Goal: Transaction & Acquisition: Purchase product/service

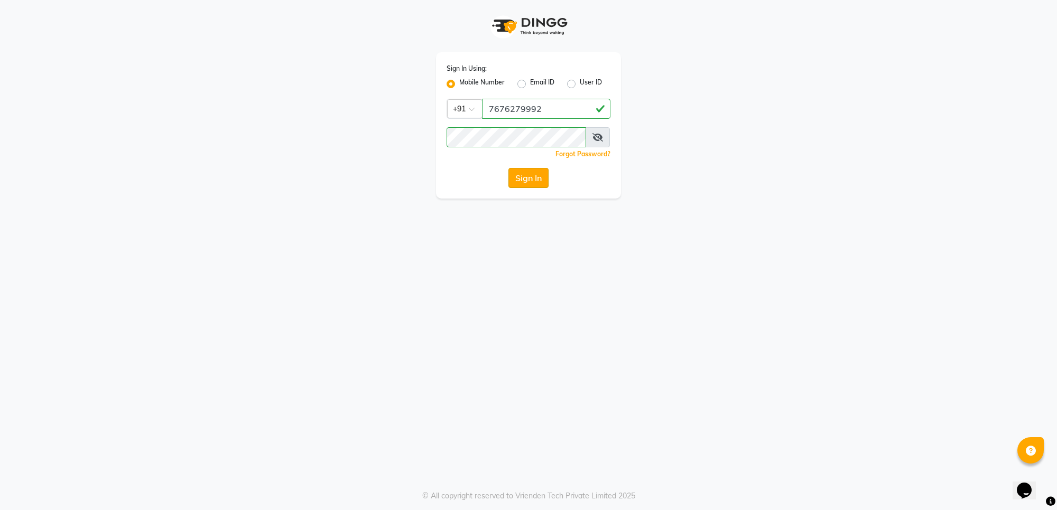
click at [527, 174] on button "Sign In" at bounding box center [528, 178] width 40 height 20
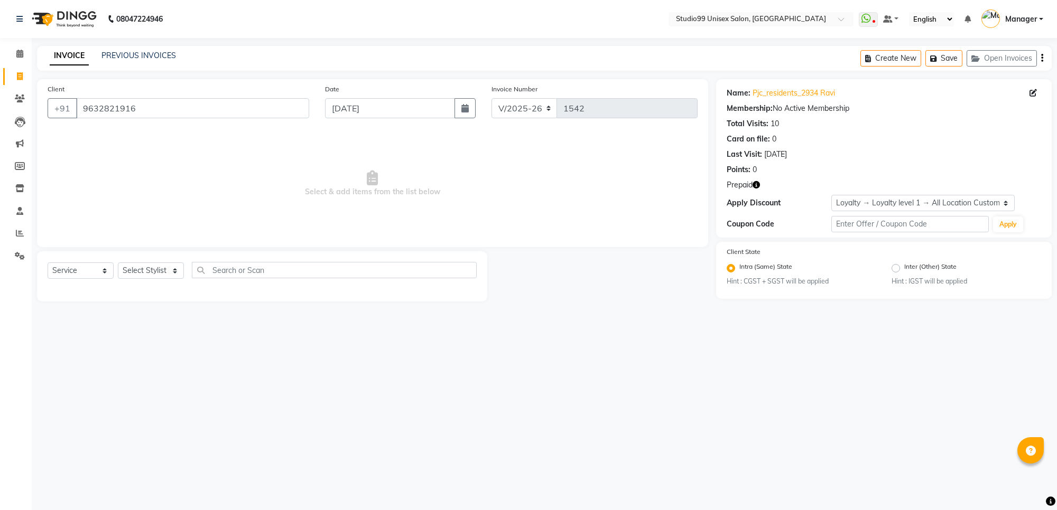
select select "7323"
select select "service"
select select "1: Object"
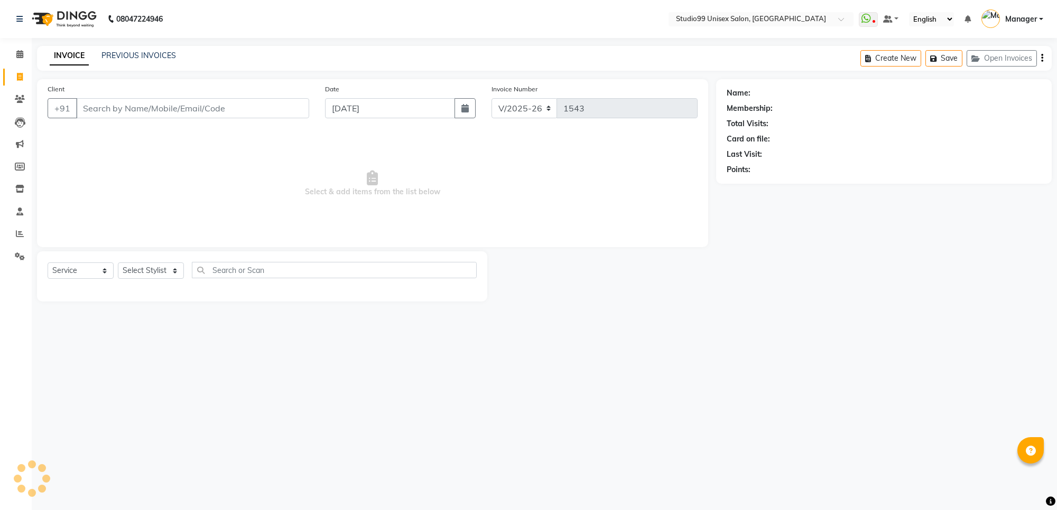
select select "7323"
select select "service"
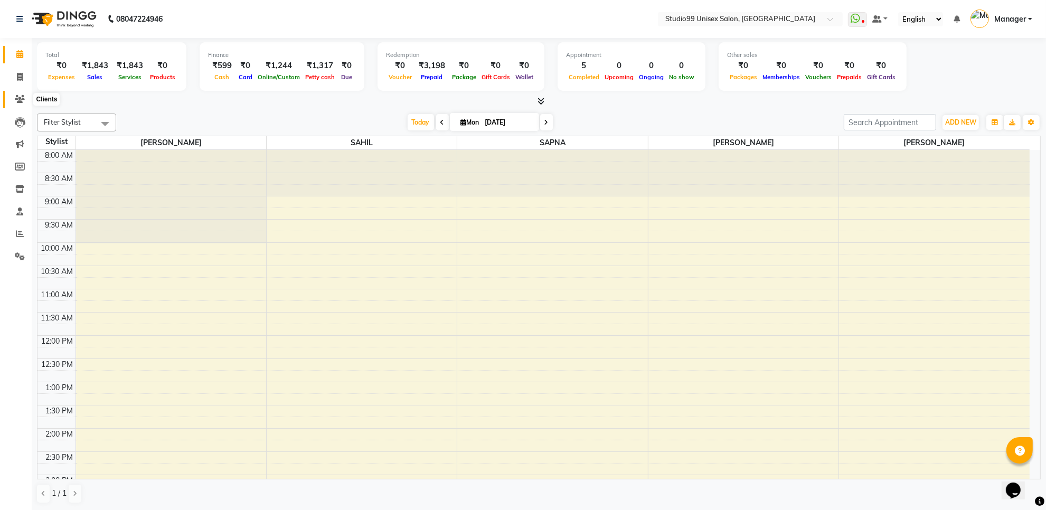
click at [27, 101] on span at bounding box center [20, 100] width 18 height 12
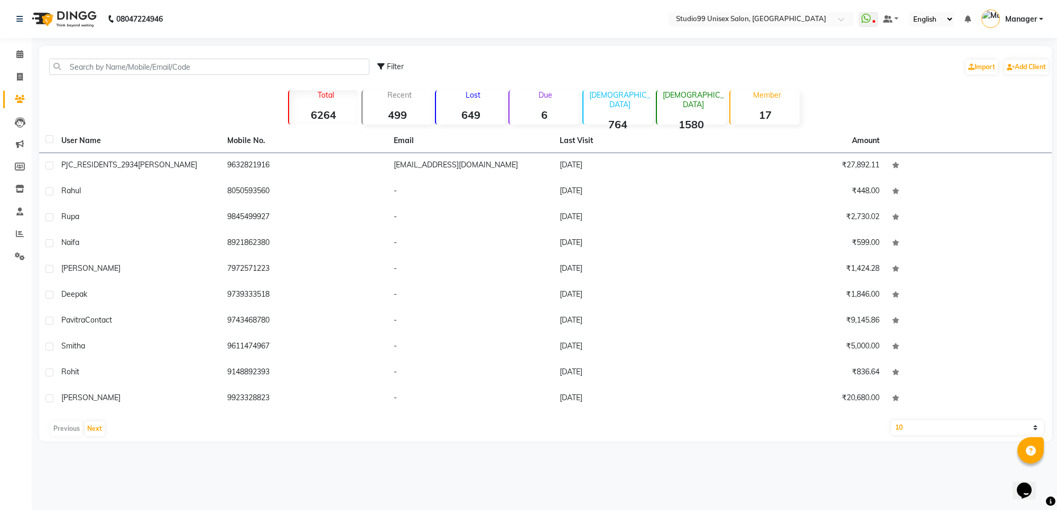
click at [477, 110] on strong "649" at bounding box center [470, 114] width 69 height 13
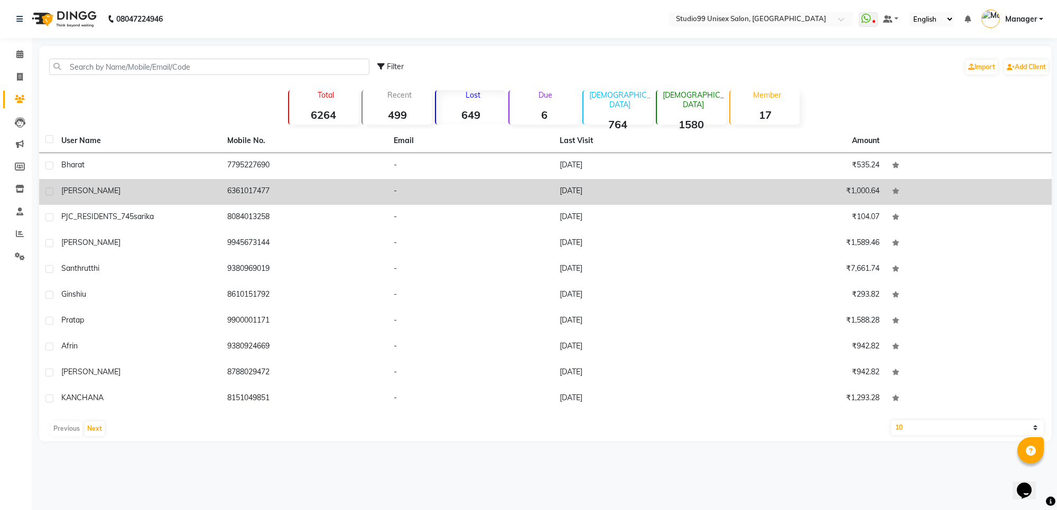
click at [181, 194] on div "kamlesh" at bounding box center [137, 190] width 153 height 11
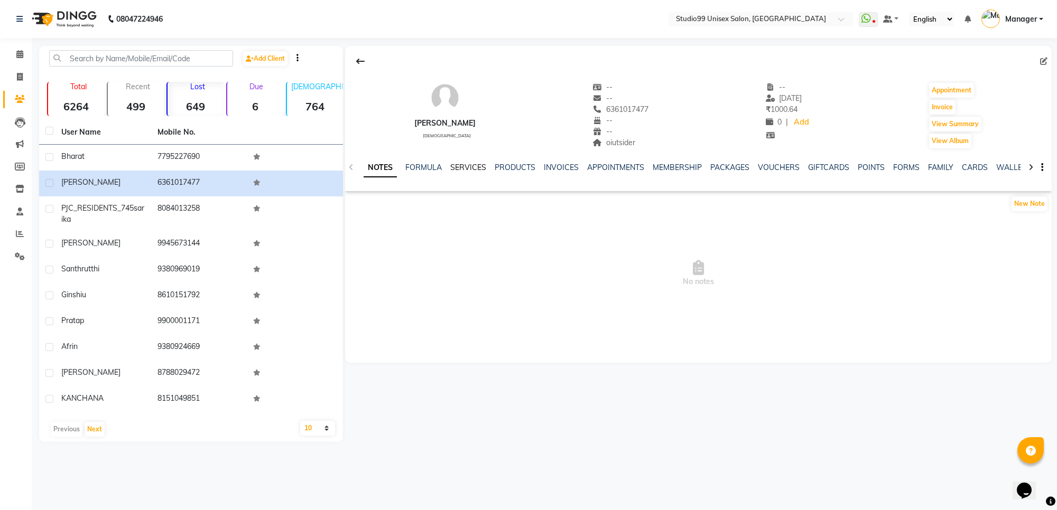
click at [482, 165] on link "SERVICES" at bounding box center [468, 168] width 36 height 10
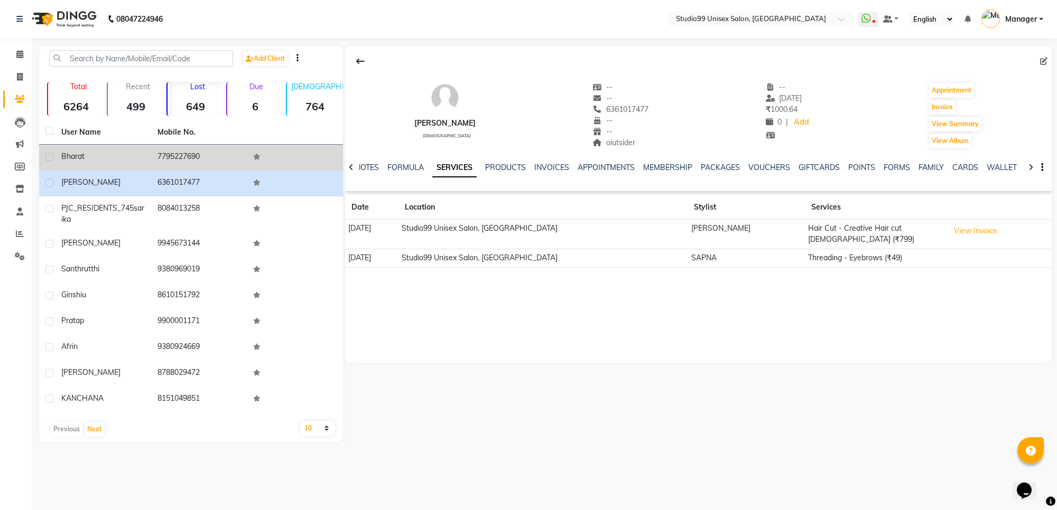
click at [140, 163] on td "Bharat" at bounding box center [103, 158] width 96 height 26
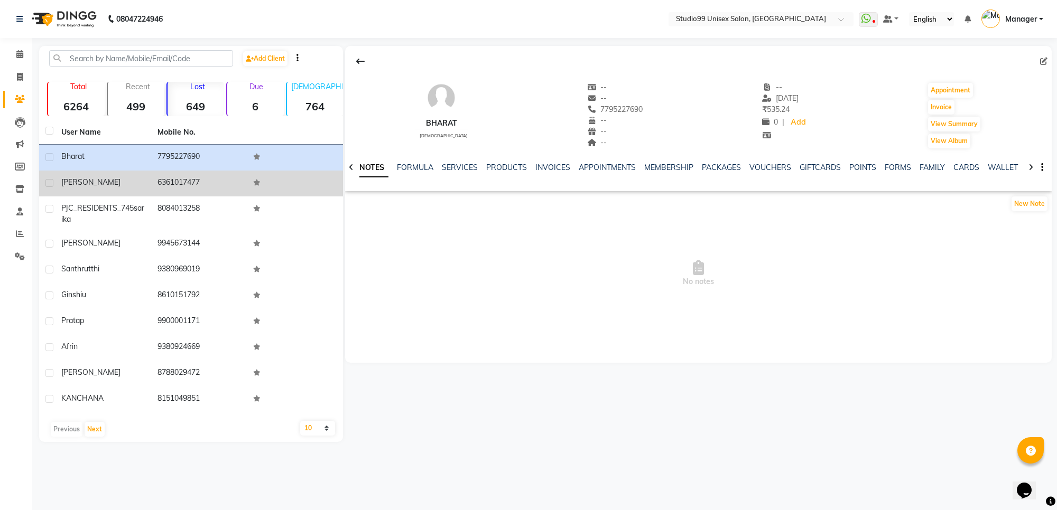
click at [125, 178] on div "kamlesh" at bounding box center [102, 182] width 83 height 11
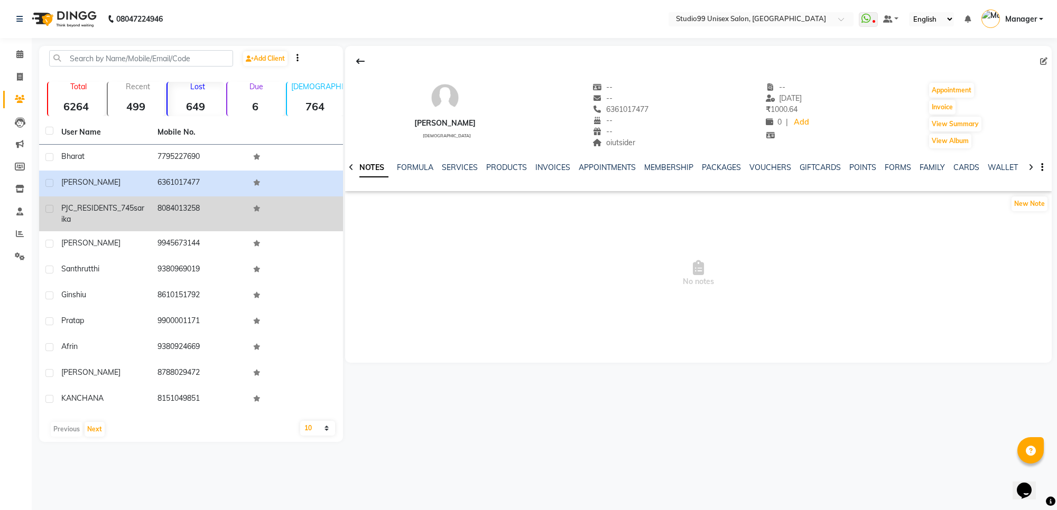
click at [99, 207] on span "PJC_RESIDENTS_745" at bounding box center [97, 208] width 72 height 10
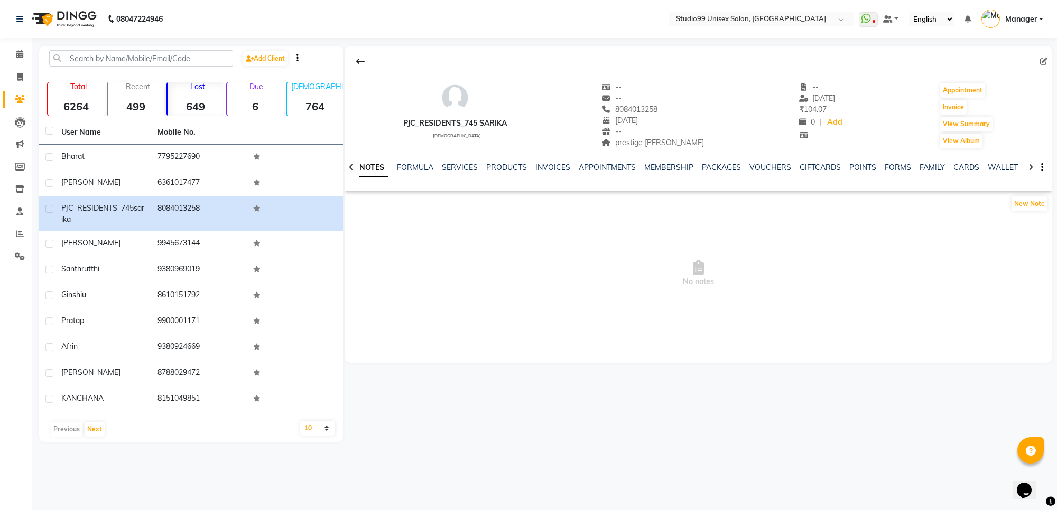
click at [453, 162] on div "SERVICES" at bounding box center [460, 167] width 36 height 11
click at [452, 163] on link "SERVICES" at bounding box center [460, 168] width 36 height 10
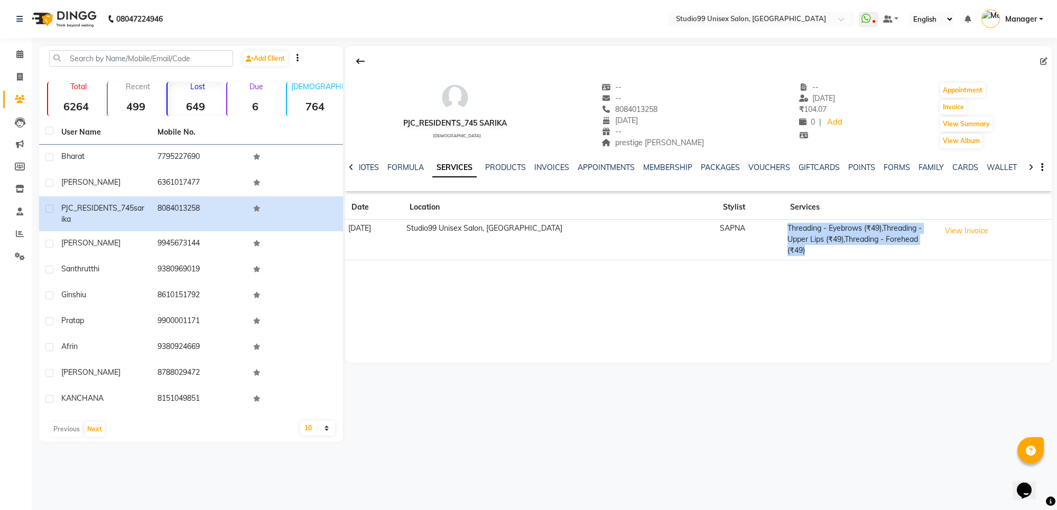
drag, startPoint x: 924, startPoint y: 239, endPoint x: 761, endPoint y: 230, distance: 163.5
click at [761, 230] on tr "31-05-2025 Studio99 Unisex Salon, Jindal City SAPNA Threading - Eyebrows (₹49),…" at bounding box center [698, 240] width 706 height 41
drag, startPoint x: 347, startPoint y: 229, endPoint x: 930, endPoint y: 236, distance: 582.7
click at [930, 236] on tr "31-05-2025 Studio99 Unisex Salon, Jindal City SAPNA Threading - Eyebrows (₹49),…" at bounding box center [698, 240] width 706 height 41
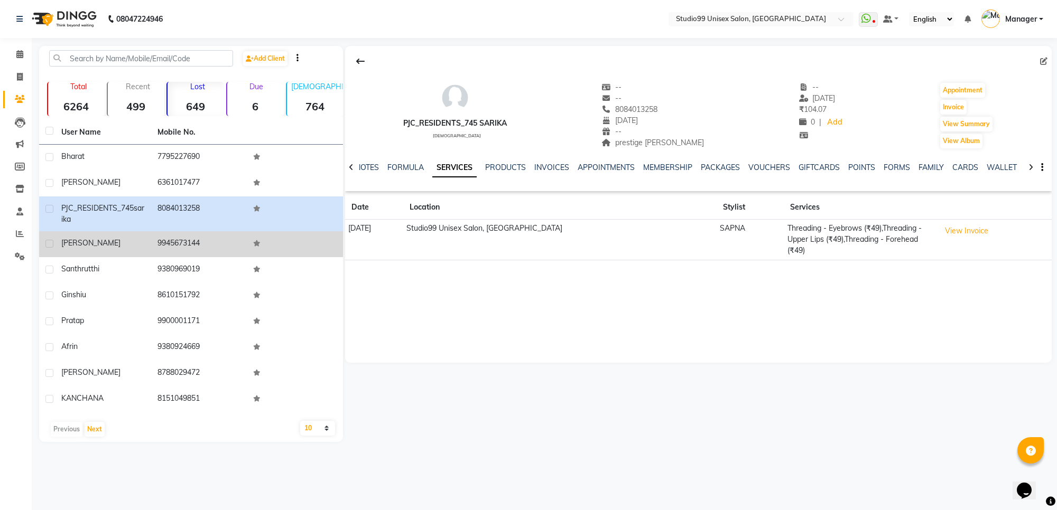
click at [157, 253] on td "9945673144" at bounding box center [199, 244] width 96 height 26
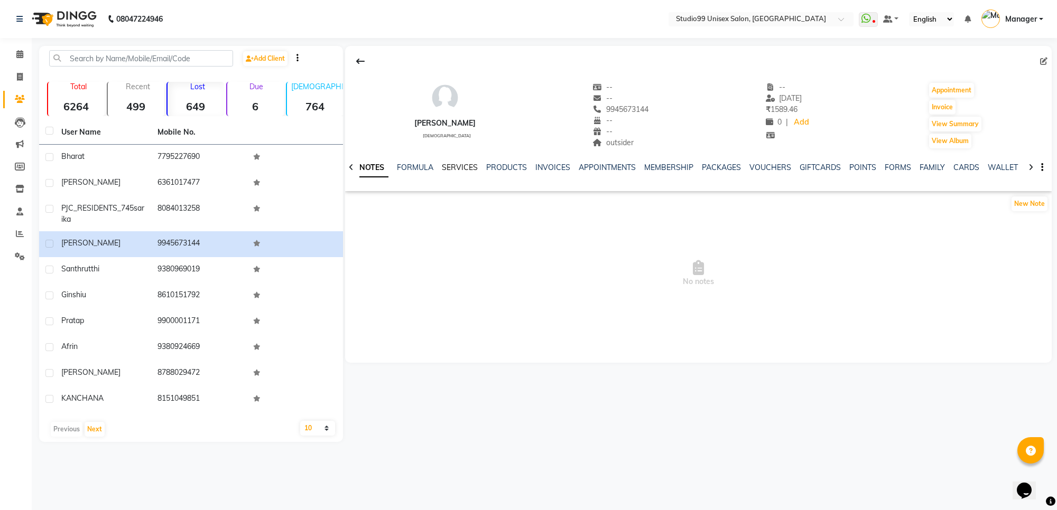
click at [457, 167] on link "SERVICES" at bounding box center [460, 168] width 36 height 10
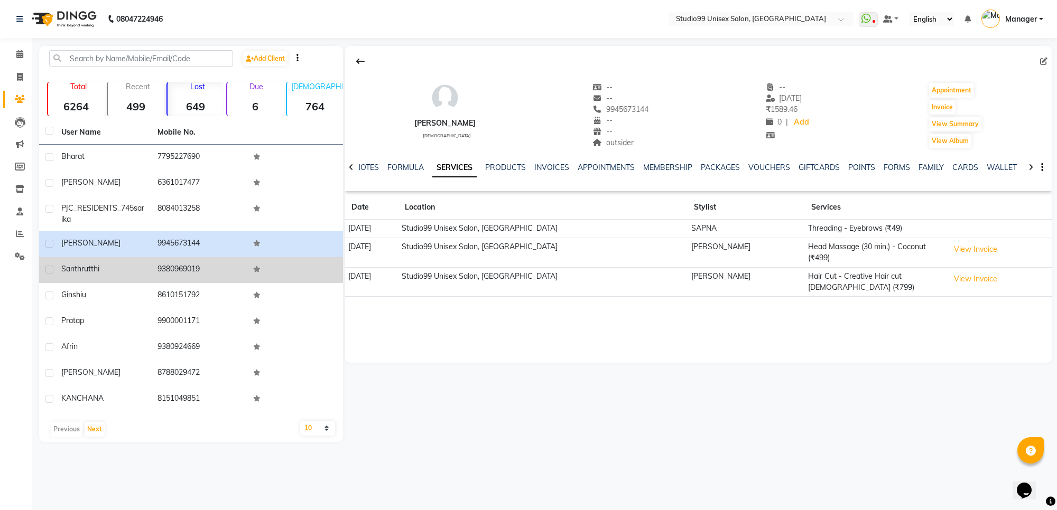
click at [156, 261] on td "9380969019" at bounding box center [199, 270] width 96 height 26
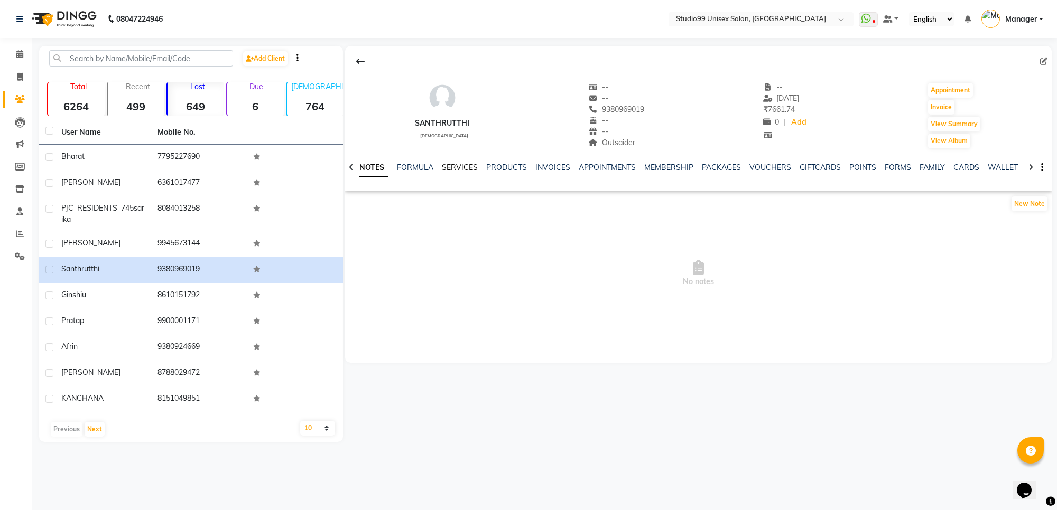
click at [456, 170] on link "SERVICES" at bounding box center [460, 168] width 36 height 10
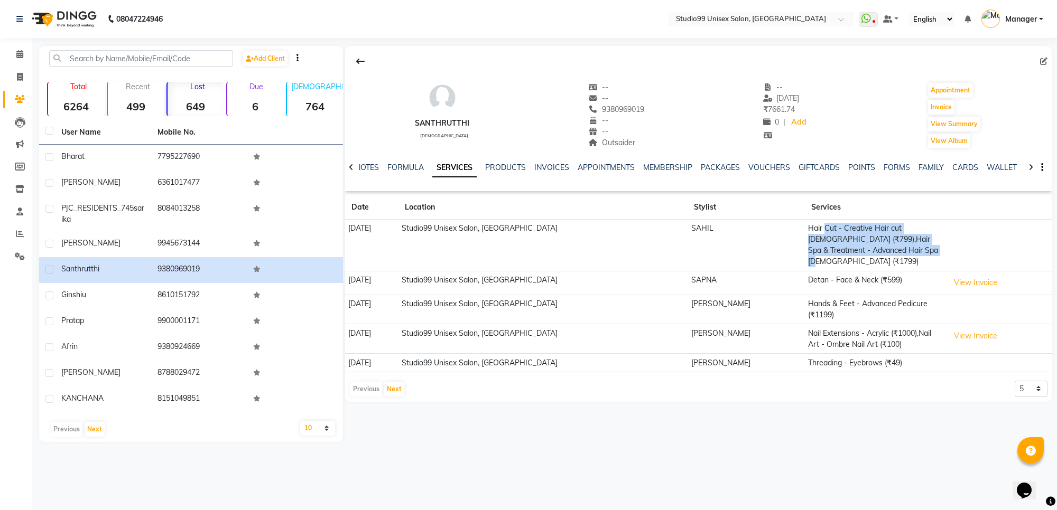
drag, startPoint x: 864, startPoint y: 254, endPoint x: 786, endPoint y: 231, distance: 81.4
click at [805, 231] on td "Hair Cut - Creative Hair cut Female (₹799),Hair Spa & Treatment - Advanced Hair…" at bounding box center [875, 246] width 141 height 52
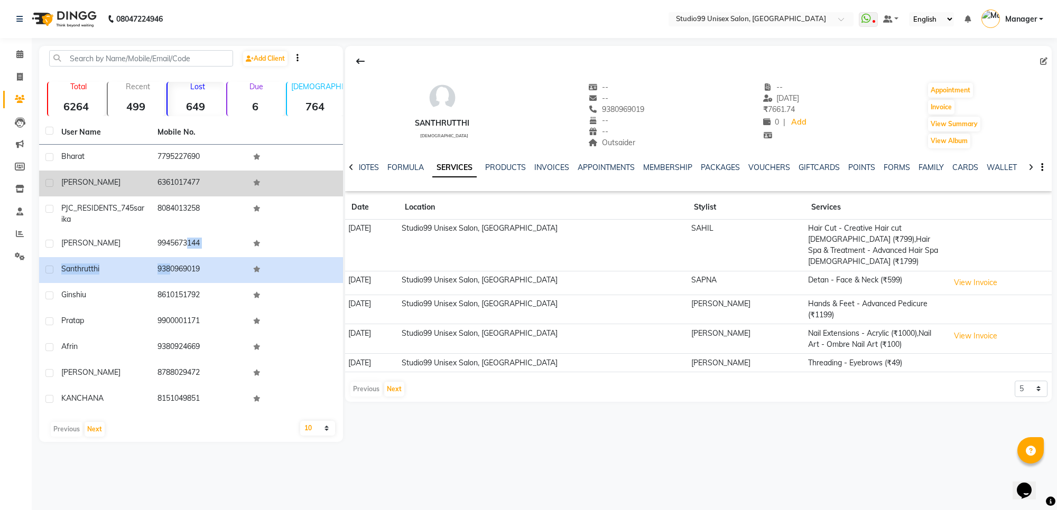
drag, startPoint x: 186, startPoint y: 249, endPoint x: 284, endPoint y: 180, distance: 119.7
click at [191, 246] on tbody "Bharat 7795227690 kamlesh 6361017477 PJC_RESIDENTS_745 sarika 8084013258 jayshr…" at bounding box center [191, 279] width 304 height 268
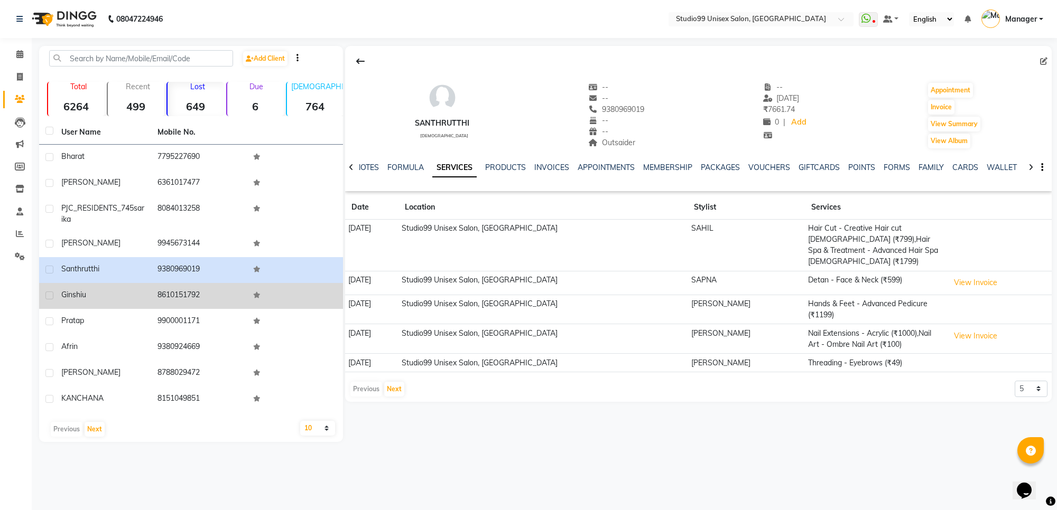
click at [104, 296] on div "Ginshiu" at bounding box center [102, 294] width 83 height 11
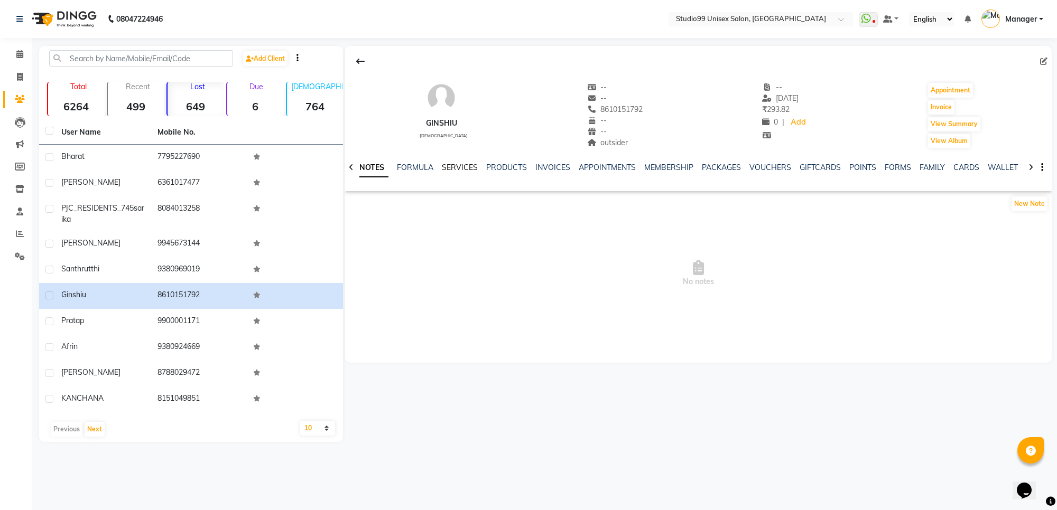
click at [461, 165] on link "SERVICES" at bounding box center [460, 168] width 36 height 10
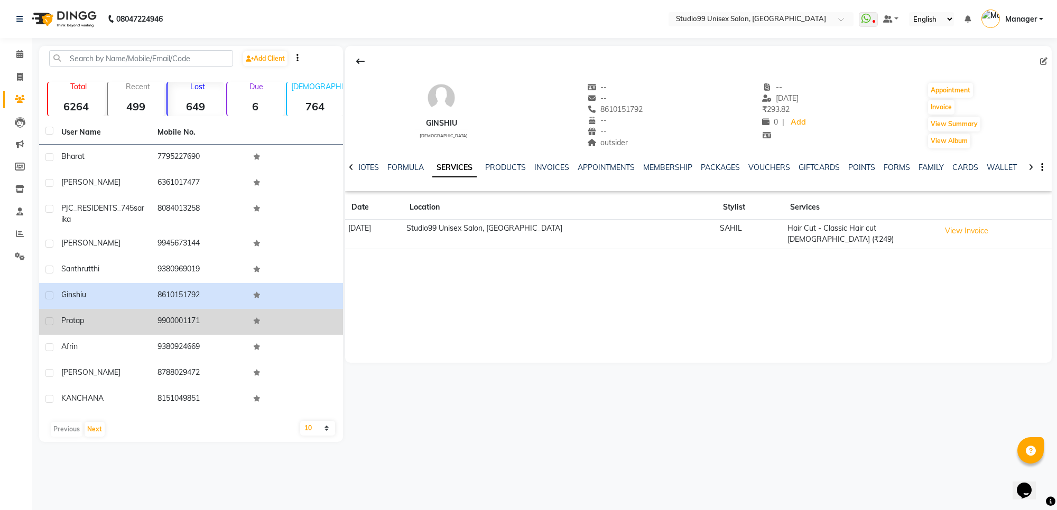
click at [127, 320] on div "pratap" at bounding box center [102, 320] width 83 height 11
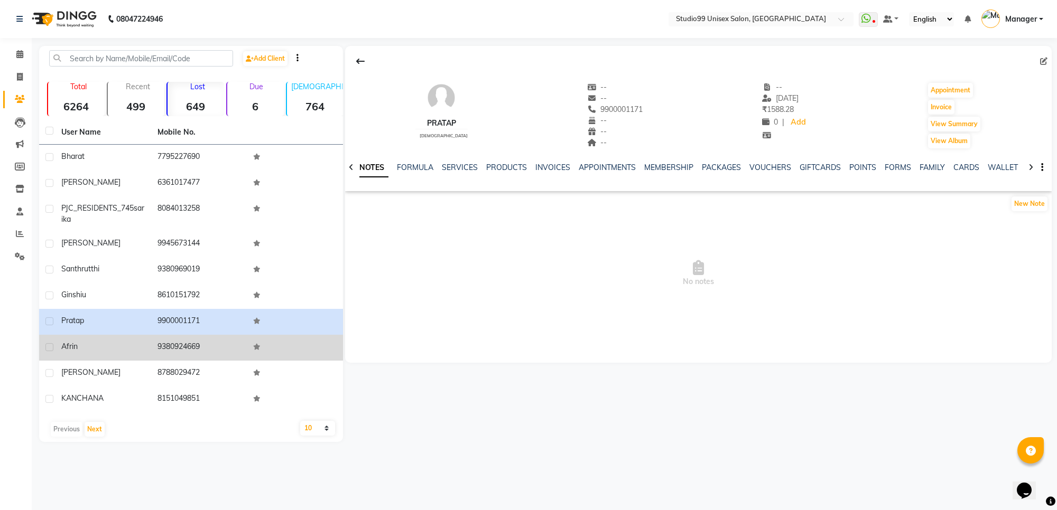
click at [123, 342] on div "afrin" at bounding box center [102, 346] width 83 height 11
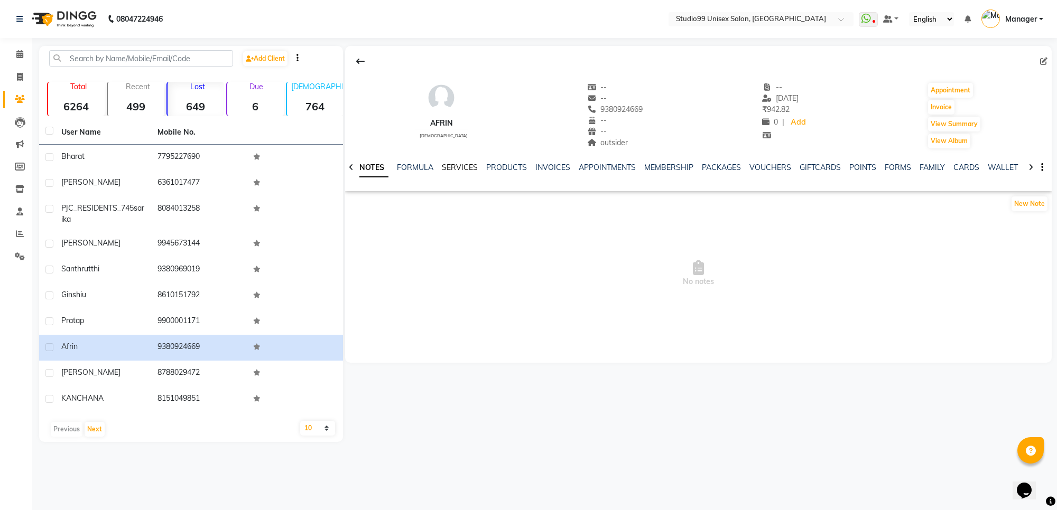
click at [460, 165] on link "SERVICES" at bounding box center [460, 168] width 36 height 10
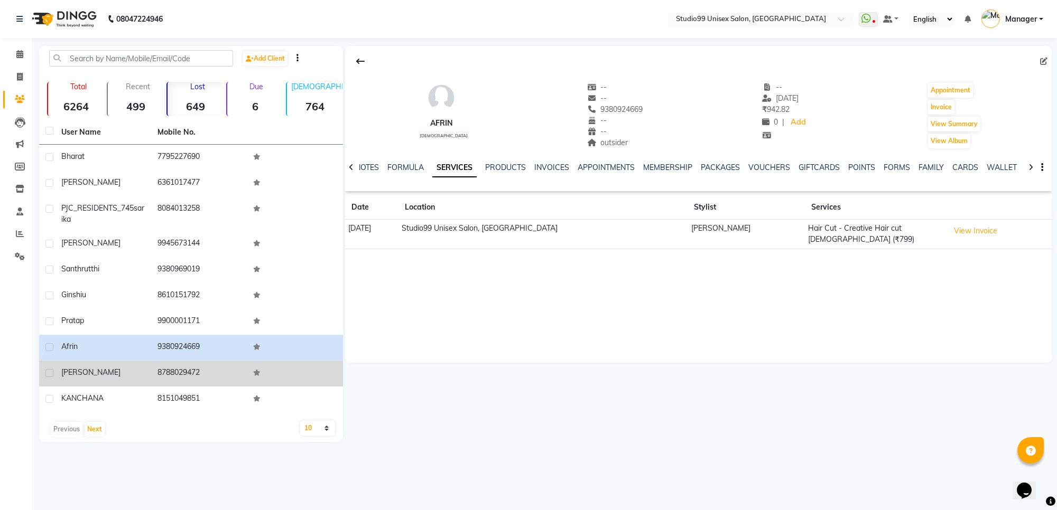
click at [80, 370] on span "samyuktha" at bounding box center [90, 373] width 59 height 10
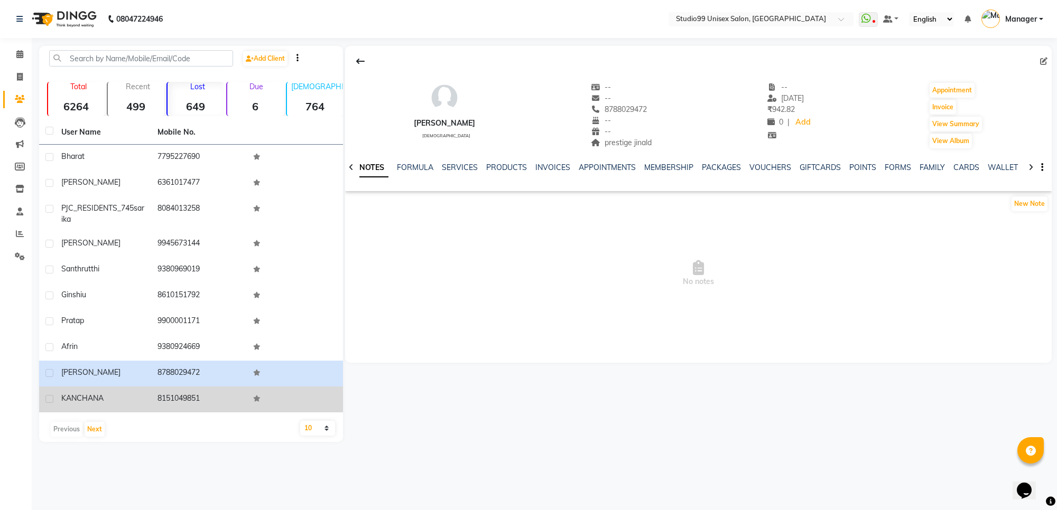
click at [108, 396] on div "KANCHANA" at bounding box center [102, 398] width 83 height 11
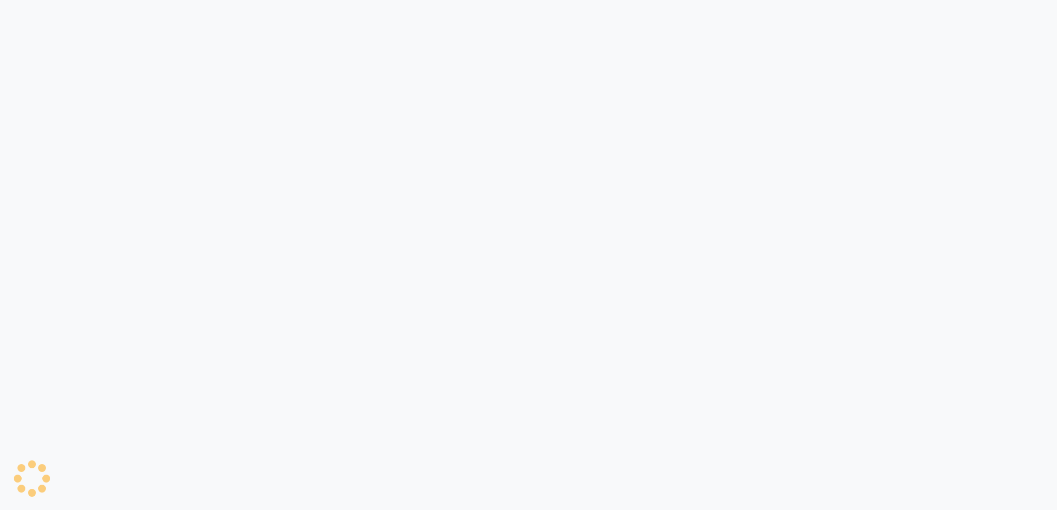
select select "7323"
select select "service"
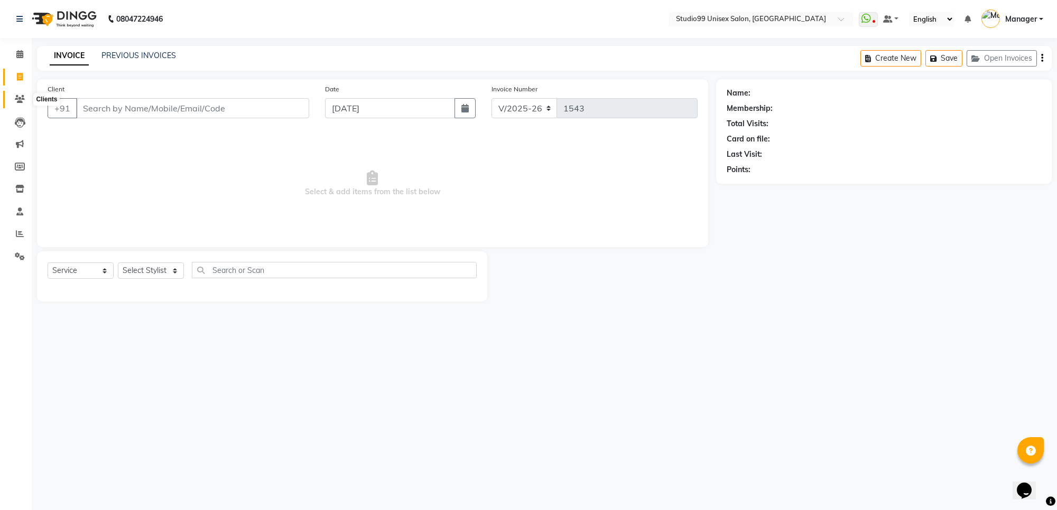
click at [16, 95] on icon at bounding box center [20, 99] width 10 height 8
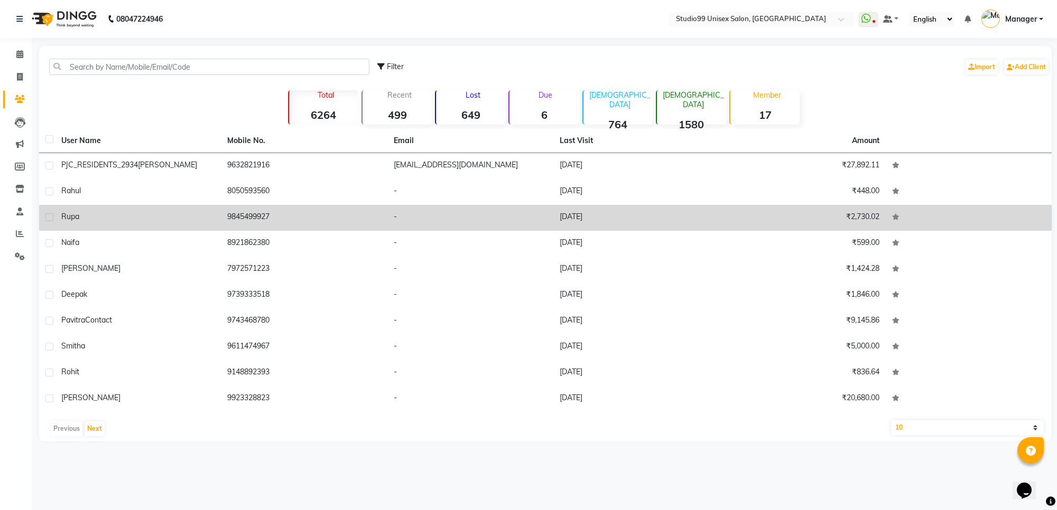
click at [811, 223] on td "₹2,730.02" at bounding box center [802, 218] width 166 height 26
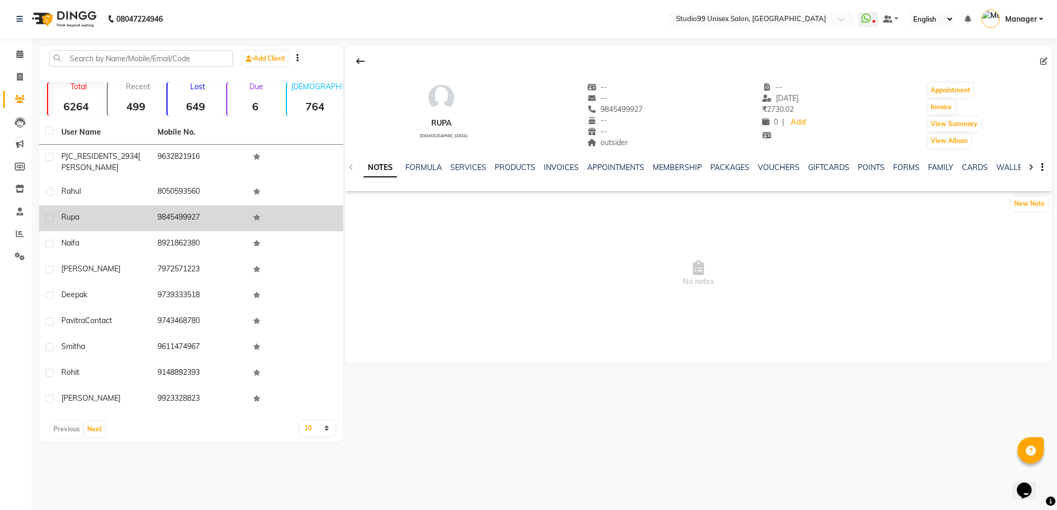
click at [461, 172] on div "SERVICES" at bounding box center [468, 167] width 36 height 11
click at [465, 165] on link "SERVICES" at bounding box center [468, 168] width 36 height 10
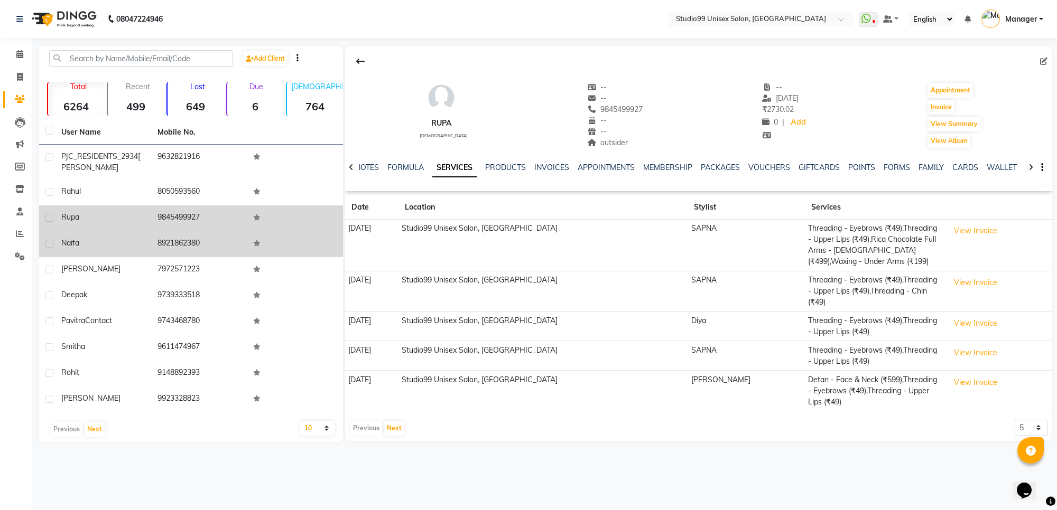
click at [199, 246] on td "8921862380" at bounding box center [199, 244] width 96 height 26
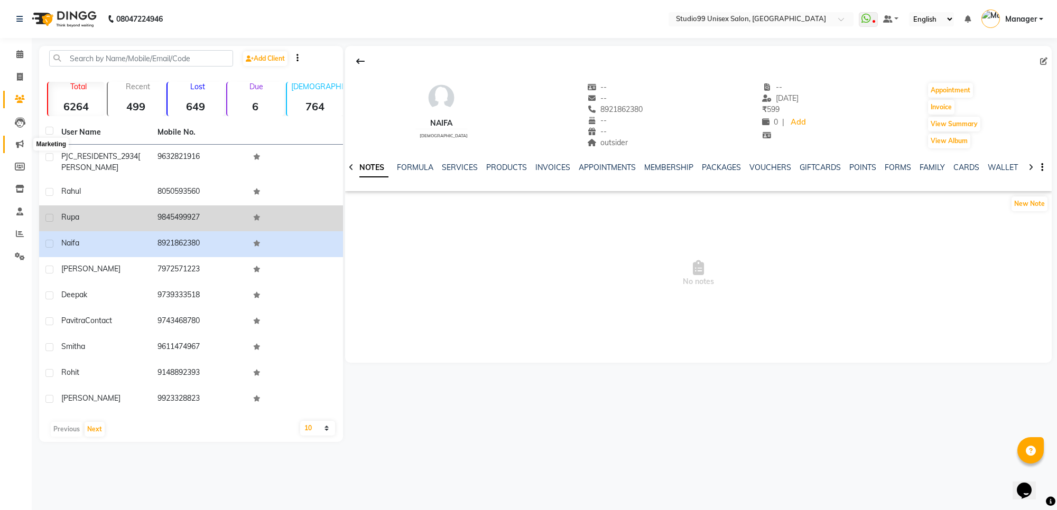
click at [22, 145] on icon at bounding box center [20, 144] width 8 height 8
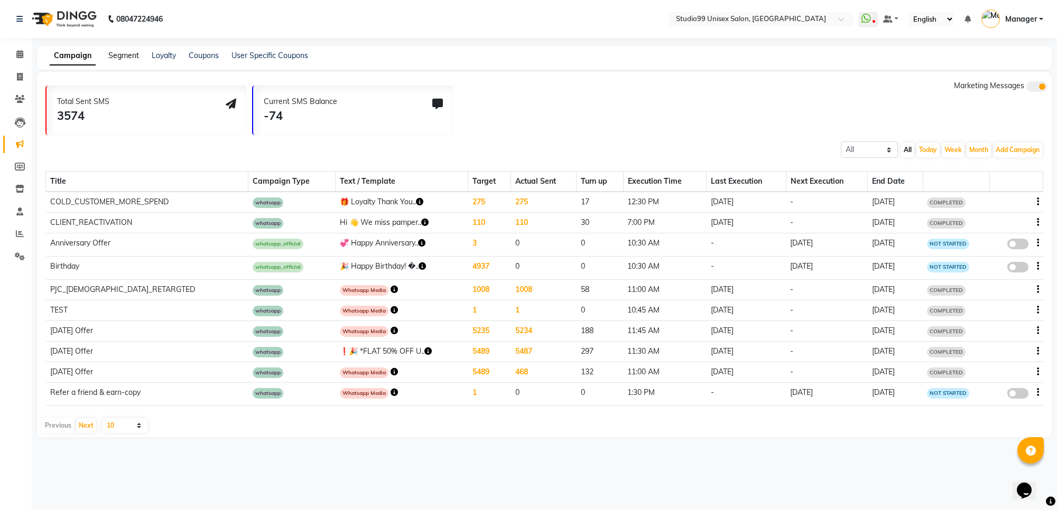
click at [130, 54] on link "Segment" at bounding box center [123, 56] width 31 height 10
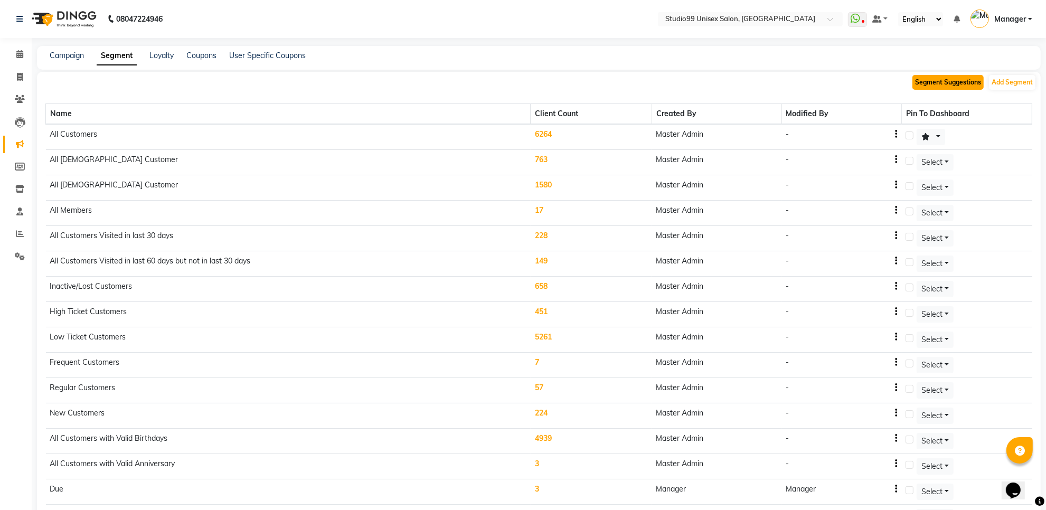
click at [930, 82] on button "Segment Suggestions" at bounding box center [948, 82] width 71 height 15
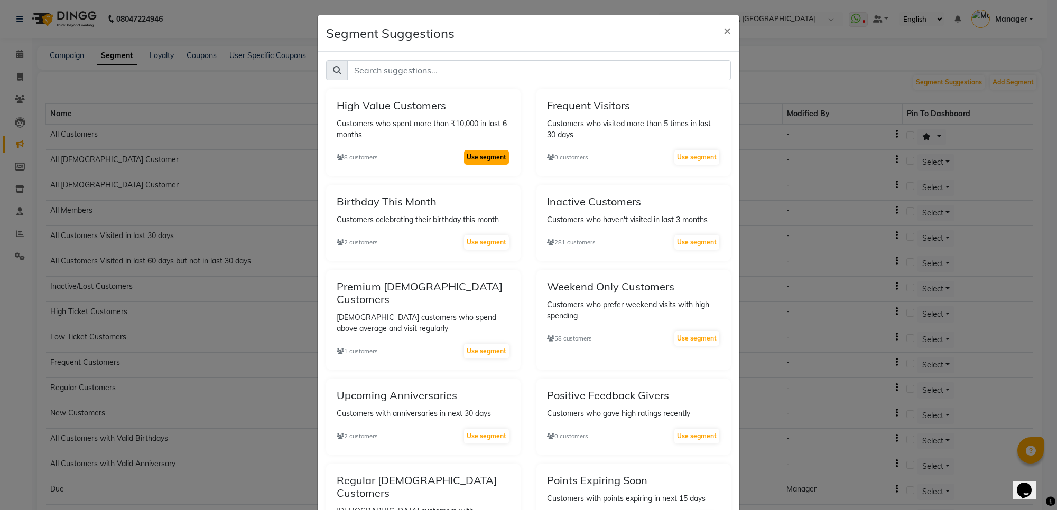
click at [472, 155] on button "Use segment" at bounding box center [486, 157] width 45 height 15
select select ">"
select select "false"
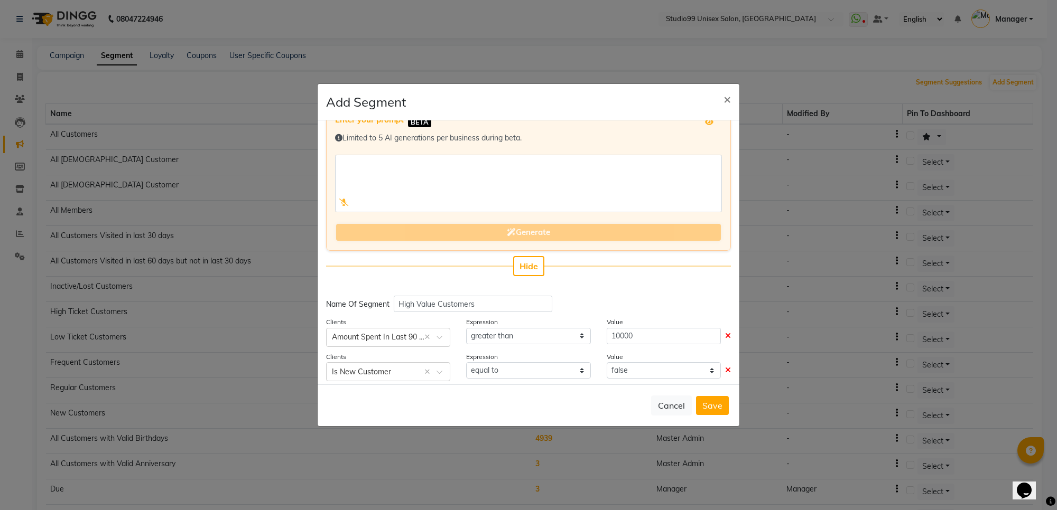
scroll to position [60, 0]
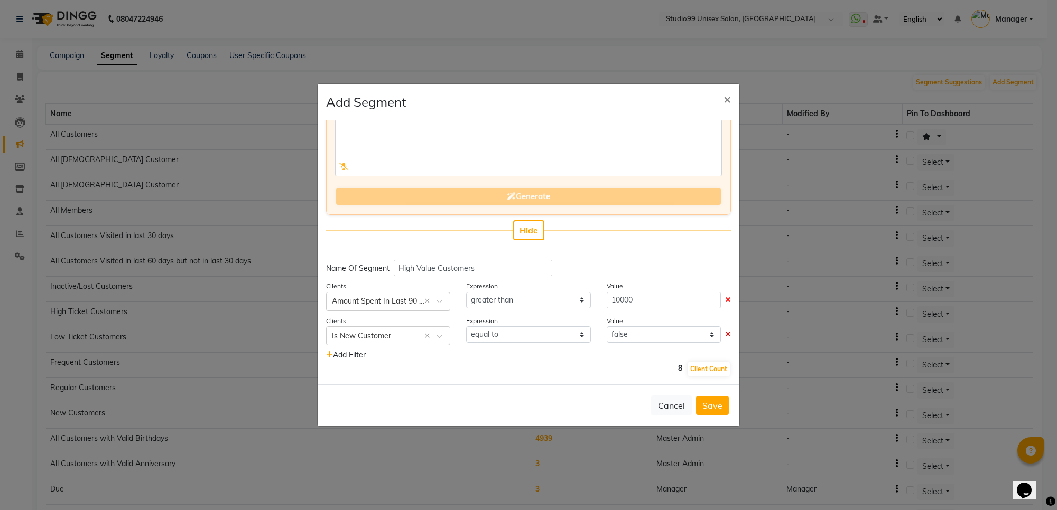
click at [437, 302] on span at bounding box center [442, 304] width 13 height 11
click at [559, 366] on div "8 Client Count" at bounding box center [528, 369] width 405 height 17
click at [723, 96] on span "×" at bounding box center [726, 99] width 7 height 16
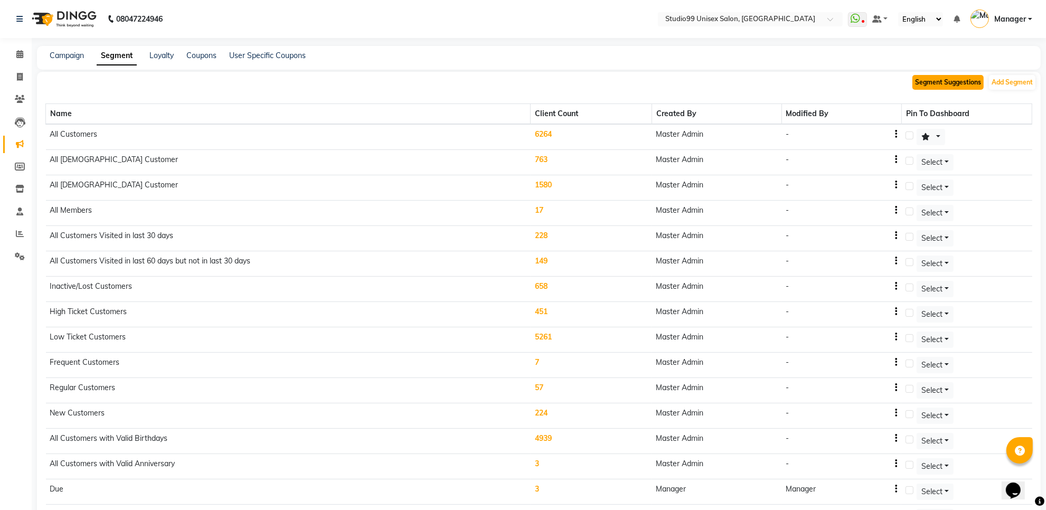
click at [933, 86] on button "Segment Suggestions" at bounding box center [948, 82] width 71 height 15
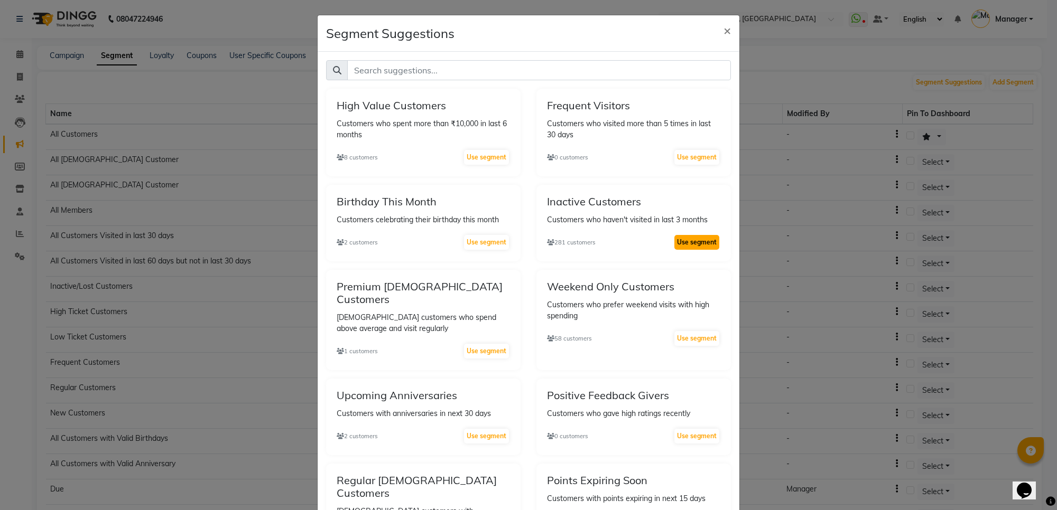
click at [695, 236] on button "Use segment" at bounding box center [696, 242] width 45 height 15
select select ">"
select select "false"
select select ">"
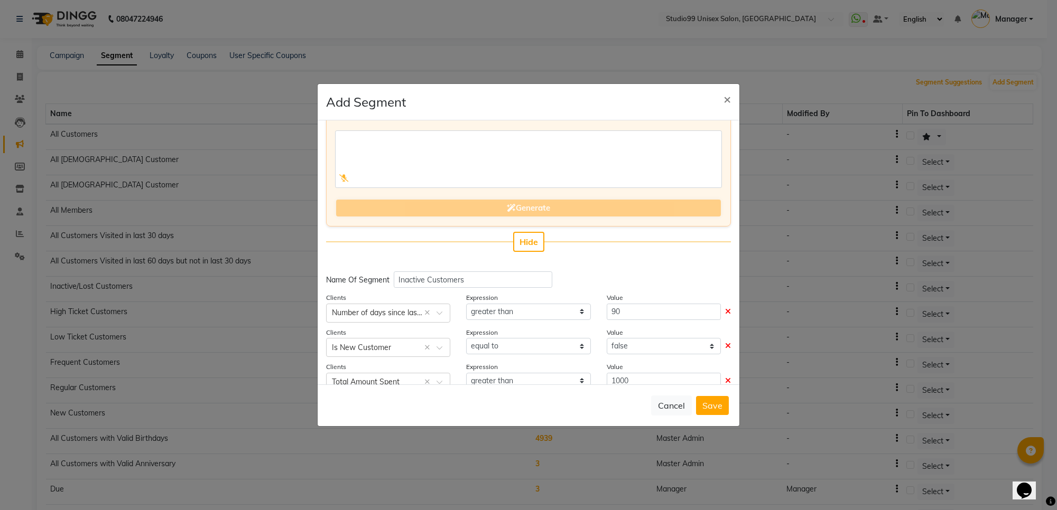
scroll to position [94, 0]
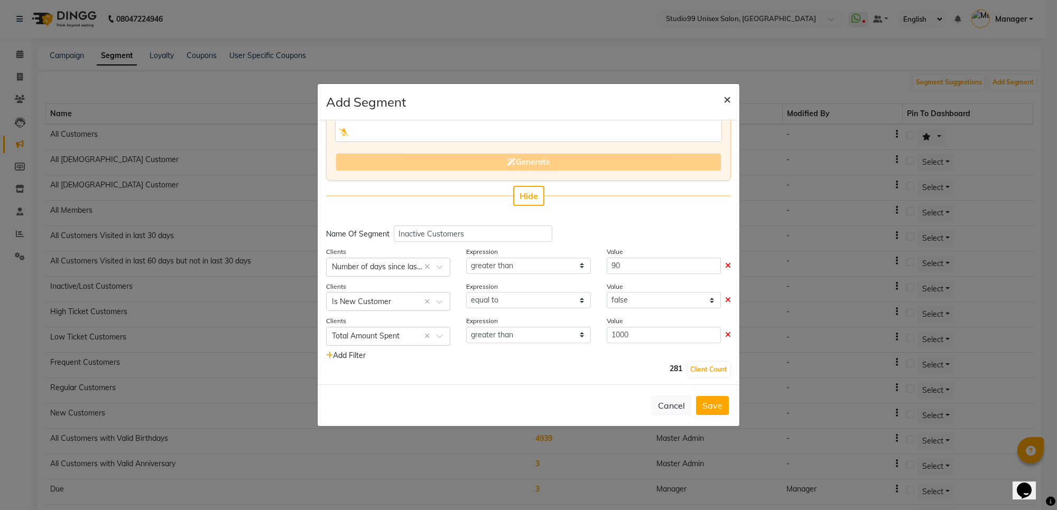
click at [722, 99] on button "×" at bounding box center [727, 99] width 24 height 30
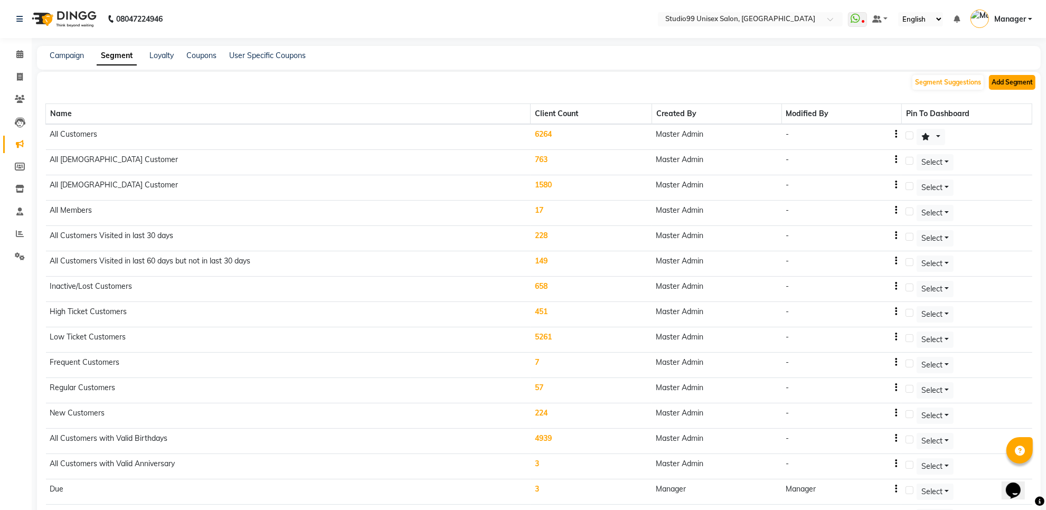
click at [999, 83] on button "Add Segment" at bounding box center [1012, 82] width 46 height 15
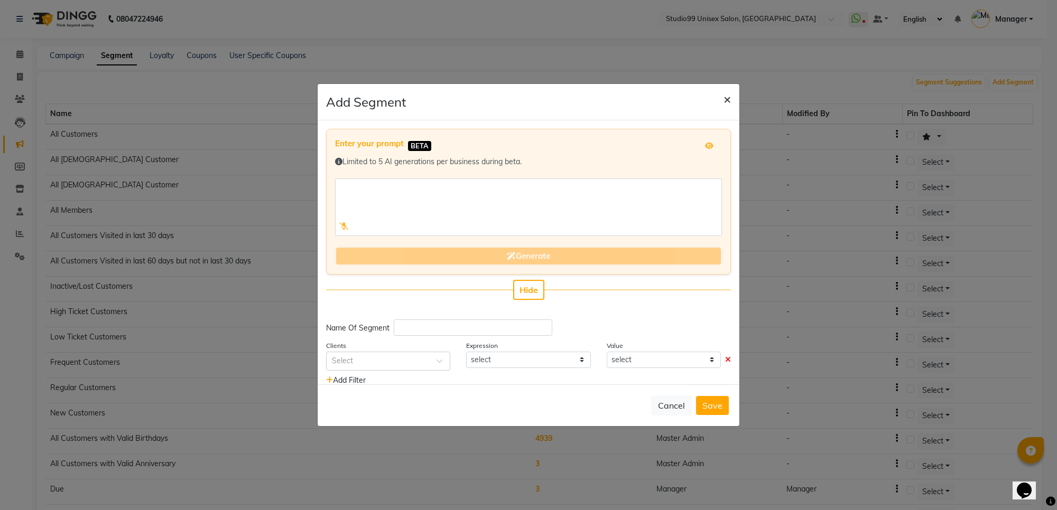
click at [721, 94] on button "×" at bounding box center [727, 99] width 24 height 30
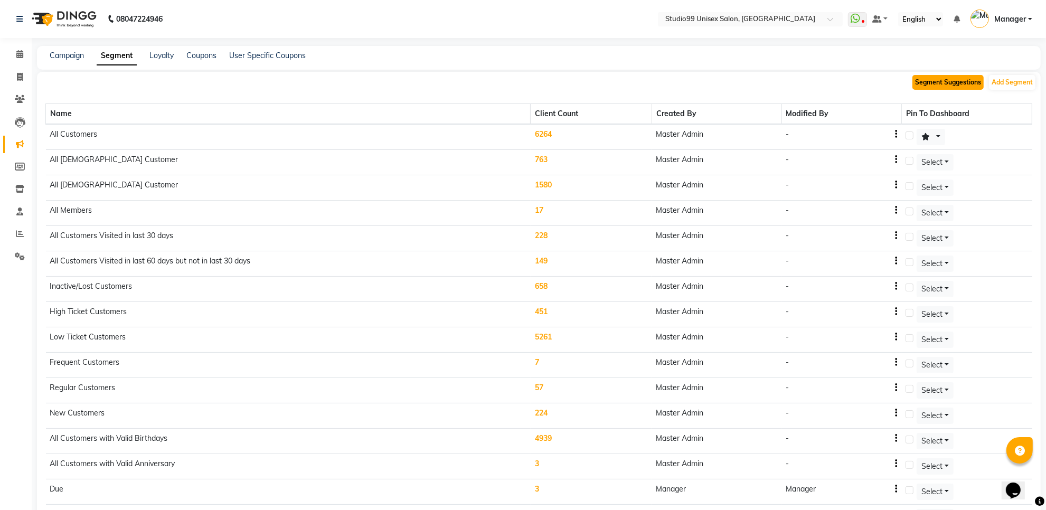
click at [960, 83] on button "Segment Suggestions" at bounding box center [948, 82] width 71 height 15
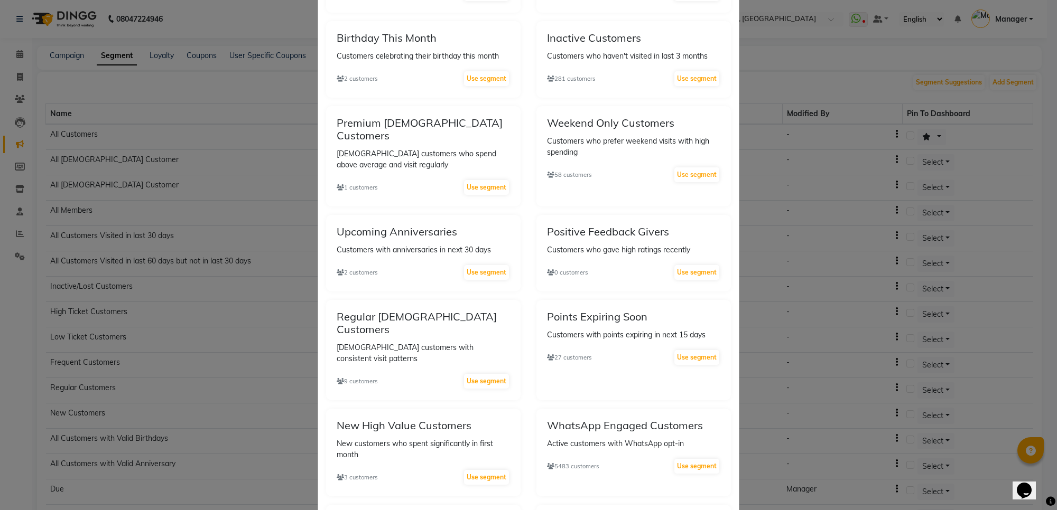
scroll to position [132, 0]
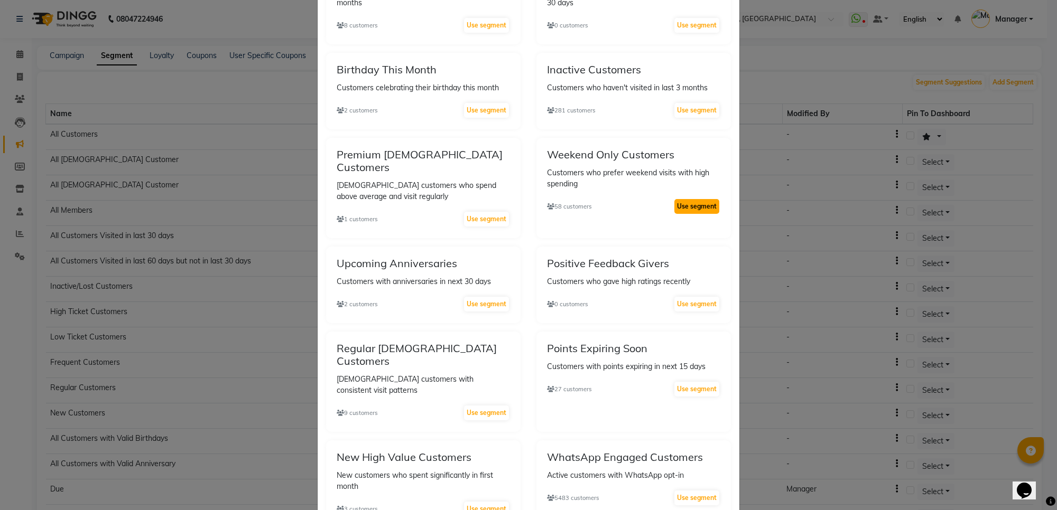
click at [680, 207] on button "Use segment" at bounding box center [696, 206] width 45 height 15
select select ">"
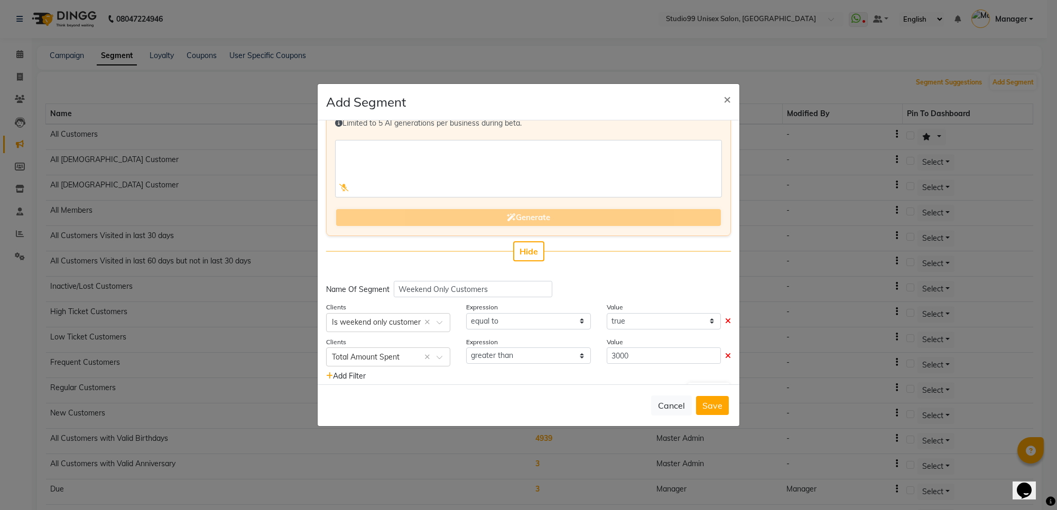
scroll to position [60, 0]
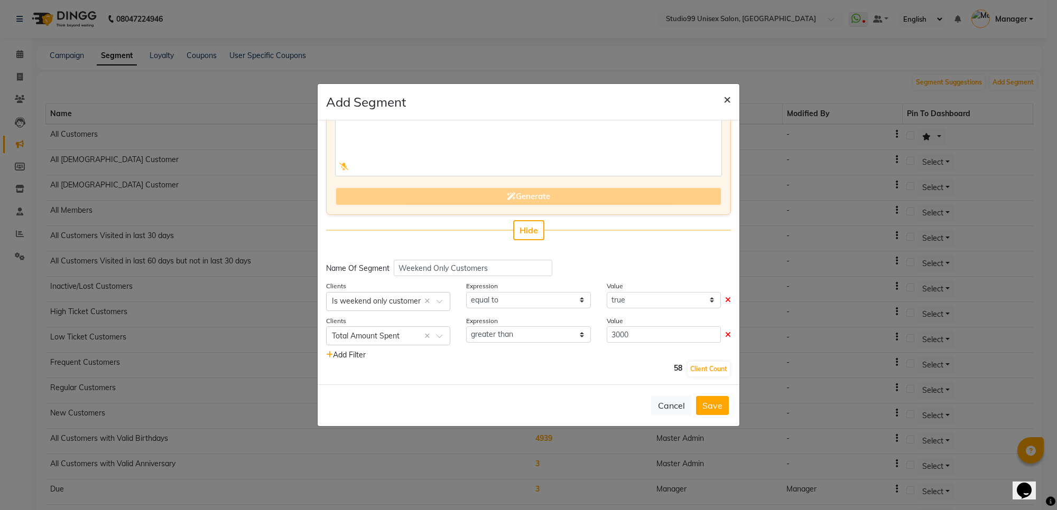
click at [728, 101] on span "×" at bounding box center [726, 99] width 7 height 16
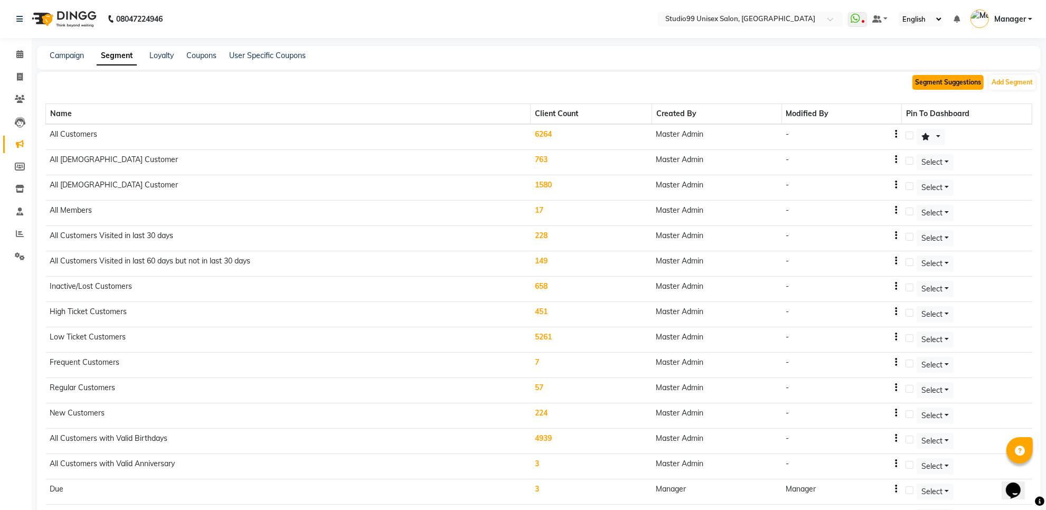
click at [955, 83] on button "Segment Suggestions" at bounding box center [948, 82] width 71 height 15
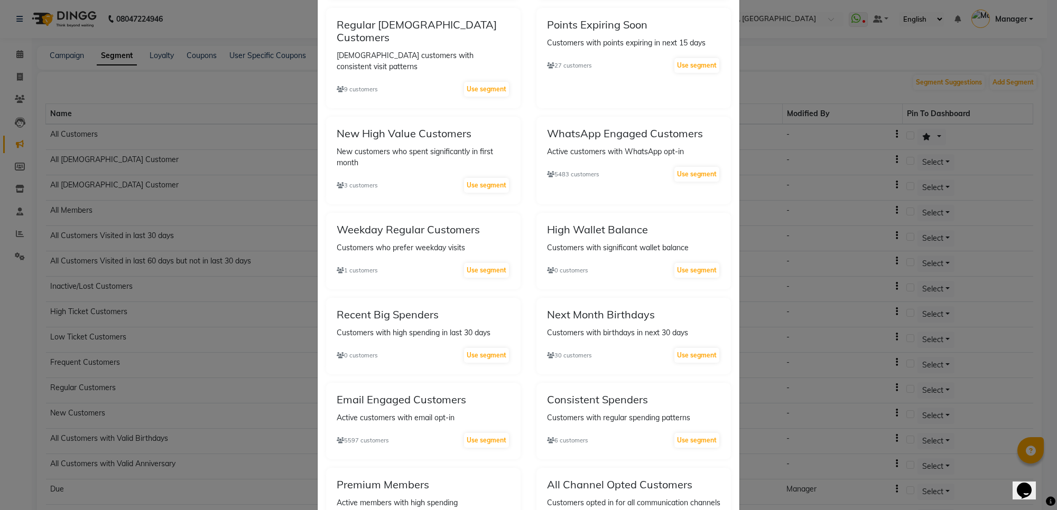
scroll to position [0, 0]
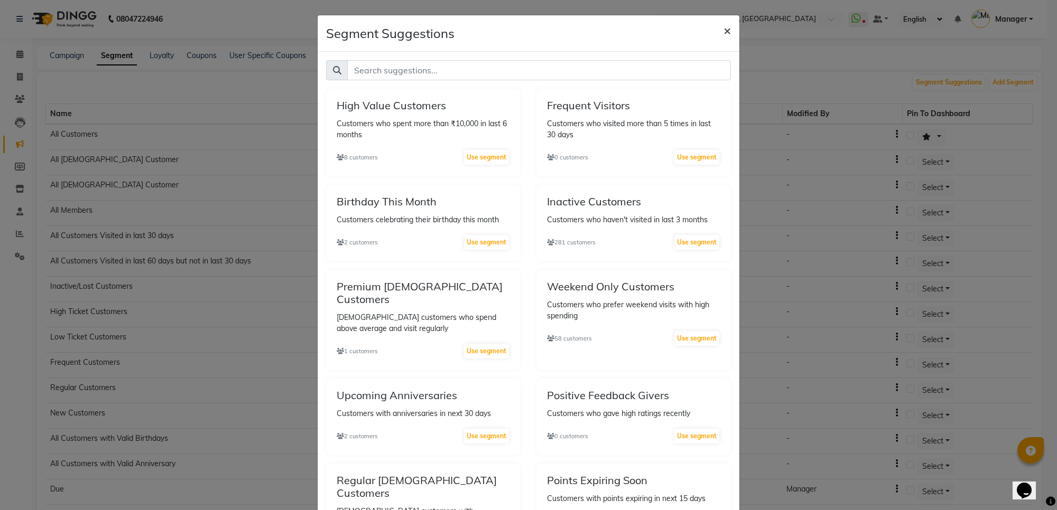
click at [723, 33] on span "×" at bounding box center [726, 30] width 7 height 16
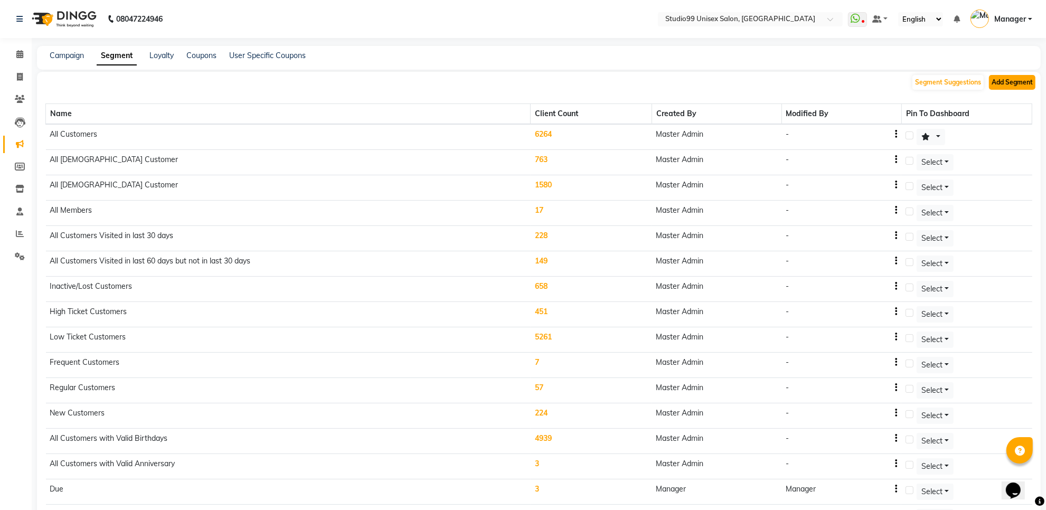
click at [1001, 87] on button "Add Segment" at bounding box center [1012, 82] width 46 height 15
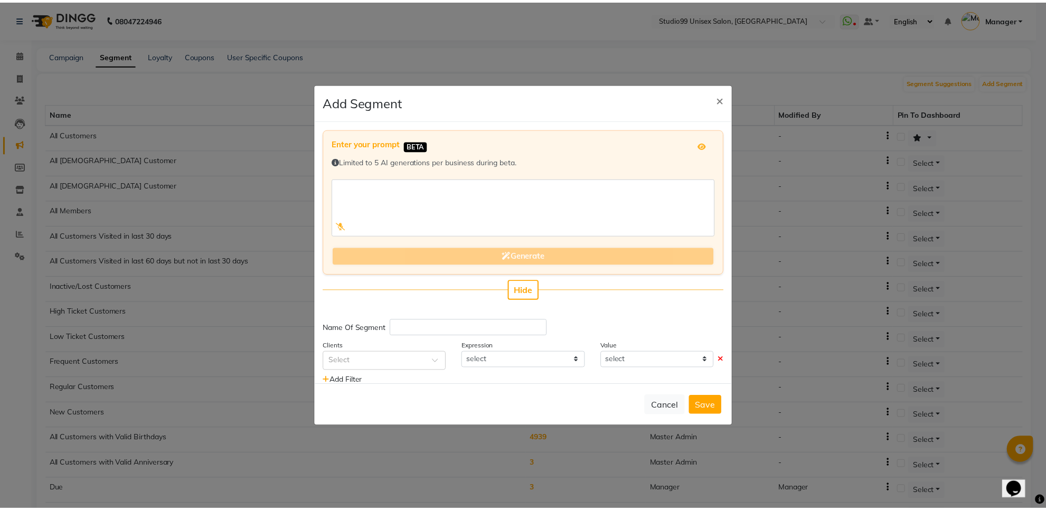
scroll to position [25, 0]
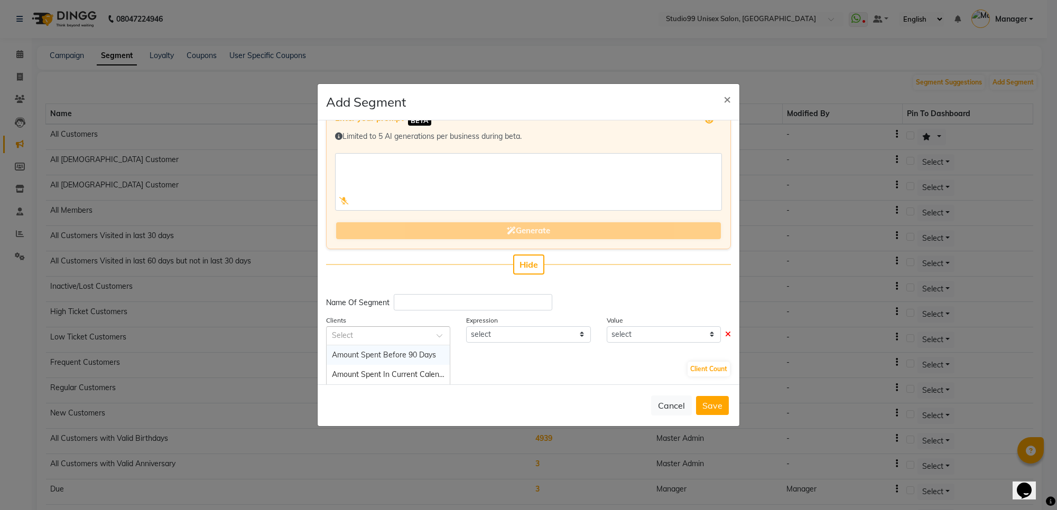
click at [426, 335] on div at bounding box center [387, 335] width 123 height 11
type input "n"
type input "visits"
click at [379, 352] on div "Total Visits" at bounding box center [387, 355] width 123 height 20
click at [571, 330] on select "equal to greater than greater than or equal to less than less than or equal to" at bounding box center [528, 334] width 124 height 16
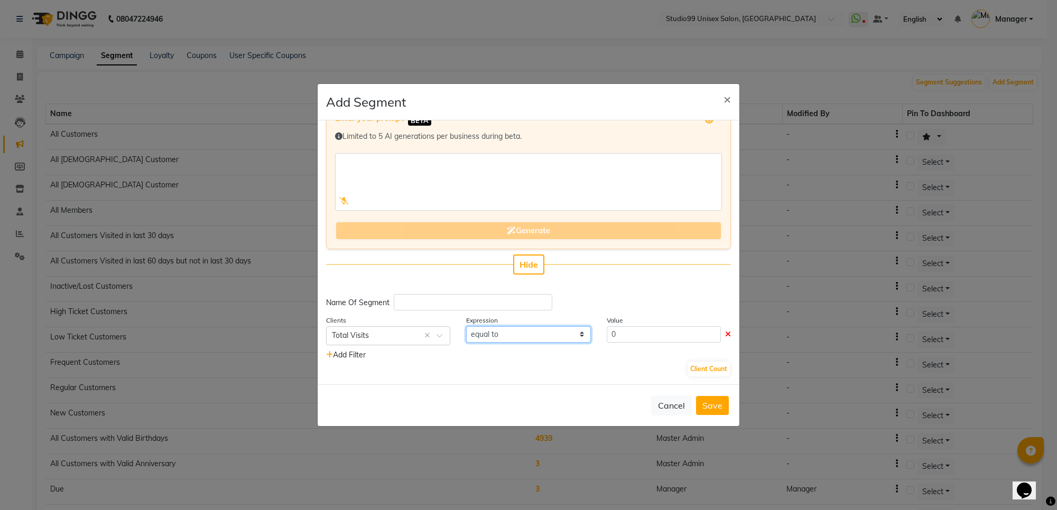
select select ">"
click at [466, 326] on select "equal to greater than greater than or equal to less than less than or equal to" at bounding box center [528, 334] width 124 height 16
click at [637, 343] on div "Value 0" at bounding box center [669, 330] width 140 height 31
click at [630, 330] on input "0" at bounding box center [663, 334] width 114 height 16
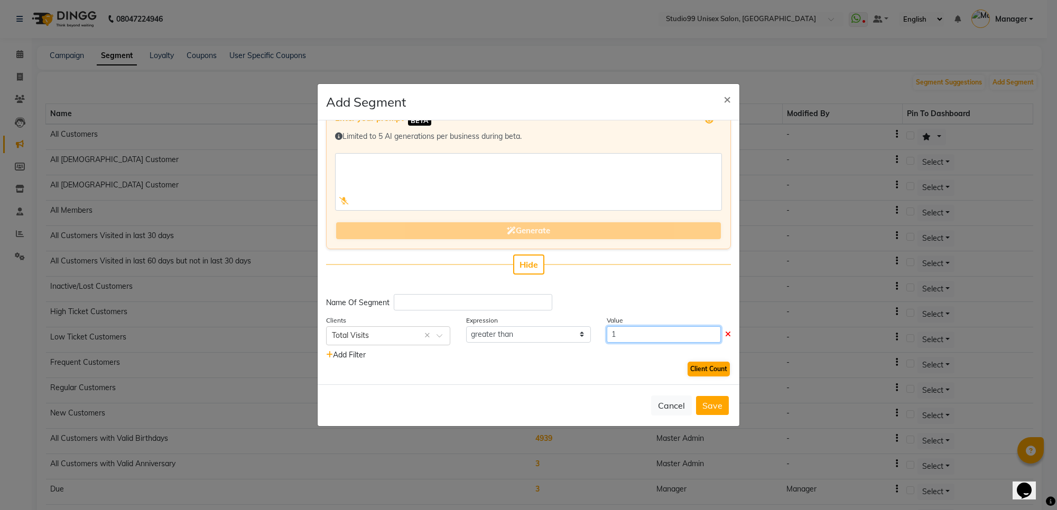
type input "1"
click at [690, 366] on button "Client Count" at bounding box center [708, 369] width 42 height 15
click at [669, 366] on span "391" at bounding box center [675, 370] width 13 height 15
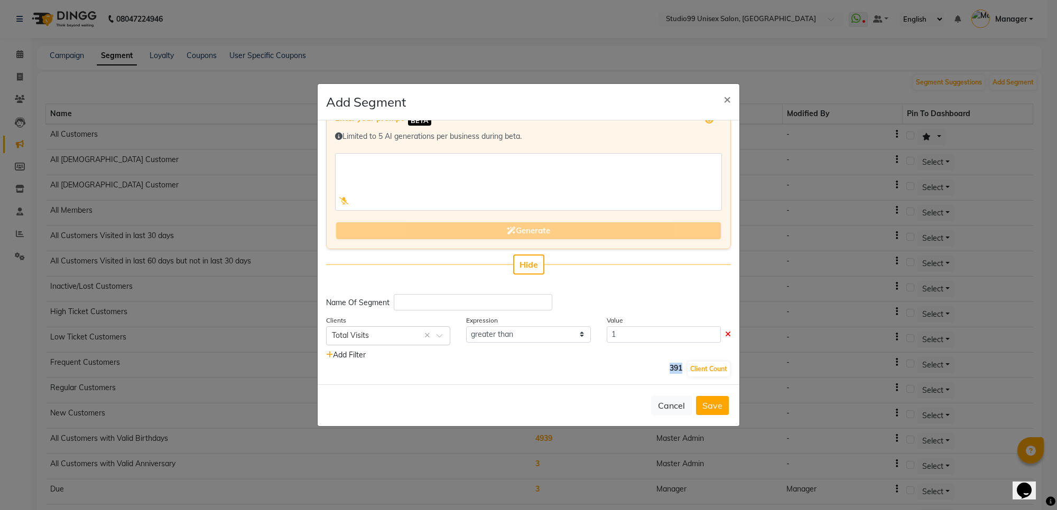
click at [669, 366] on span "391" at bounding box center [675, 370] width 13 height 15
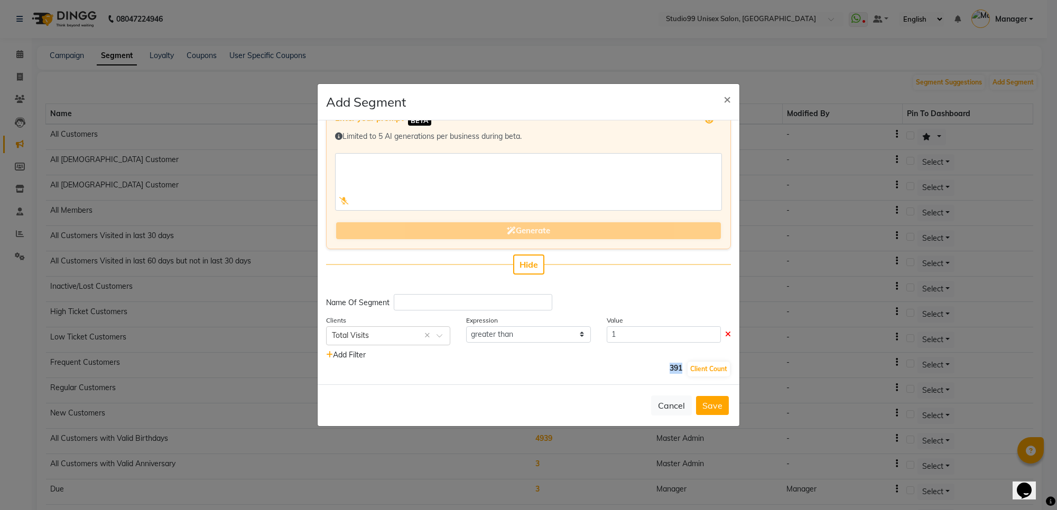
click at [669, 366] on span "391" at bounding box center [675, 370] width 13 height 15
click at [724, 105] on span "×" at bounding box center [726, 99] width 7 height 16
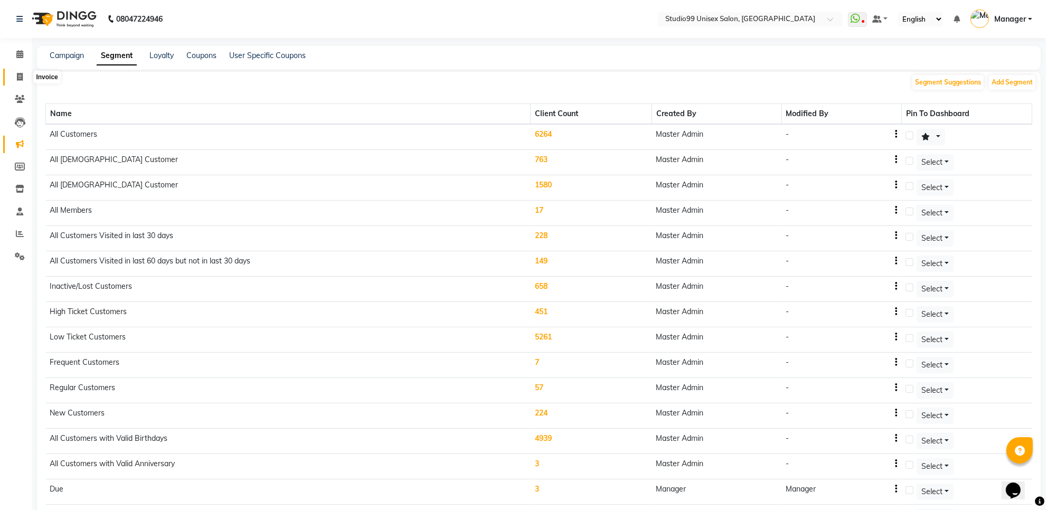
click at [18, 82] on span at bounding box center [20, 77] width 18 height 12
select select "service"
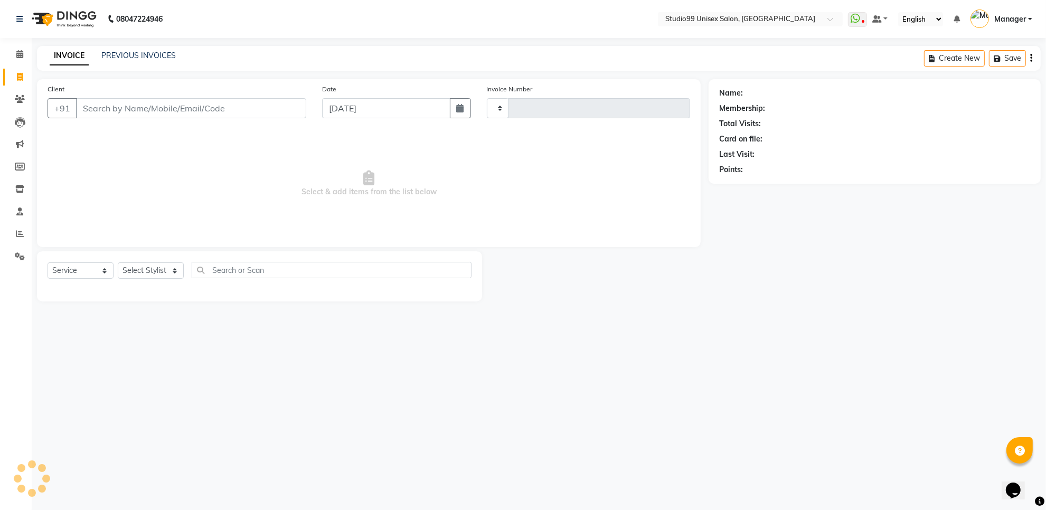
type input "1543"
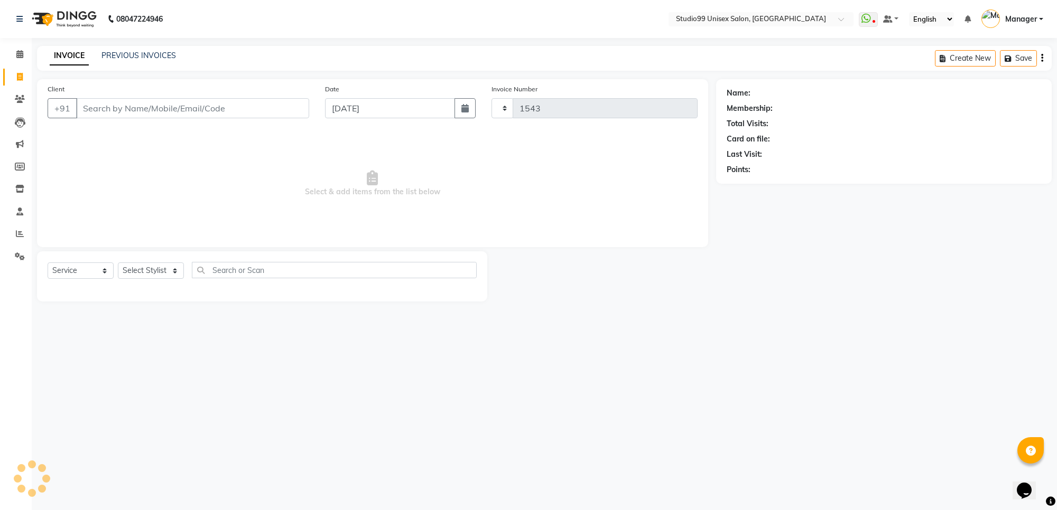
select select "7323"
click at [130, 111] on input "Client" at bounding box center [192, 108] width 233 height 20
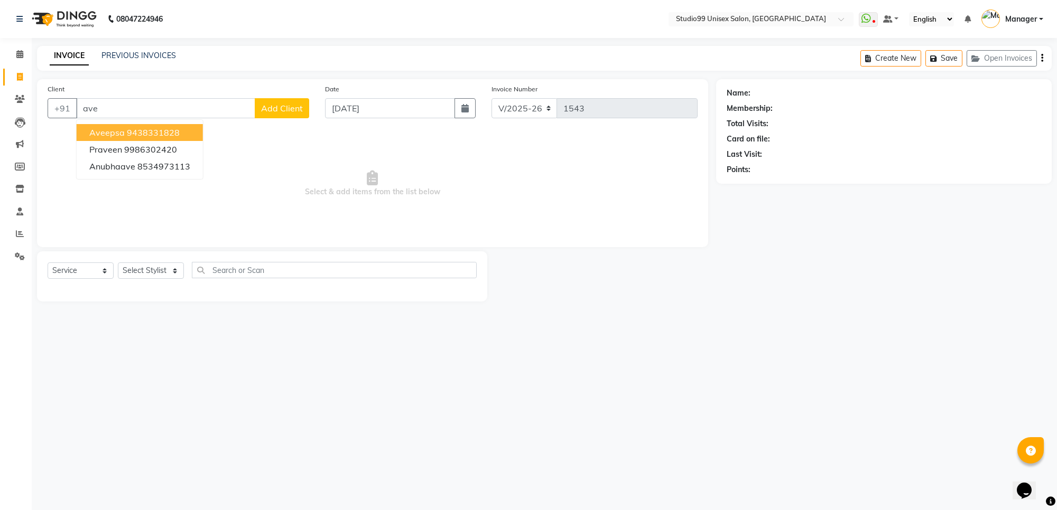
click at [134, 126] on button "Aveepsa 9438331828" at bounding box center [140, 132] width 126 height 17
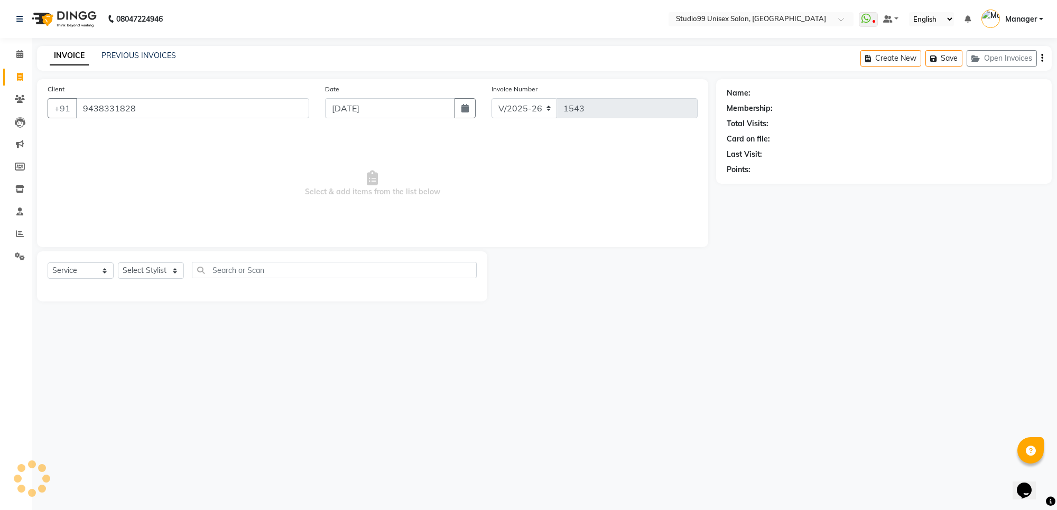
type input "9438331828"
select select "1: Object"
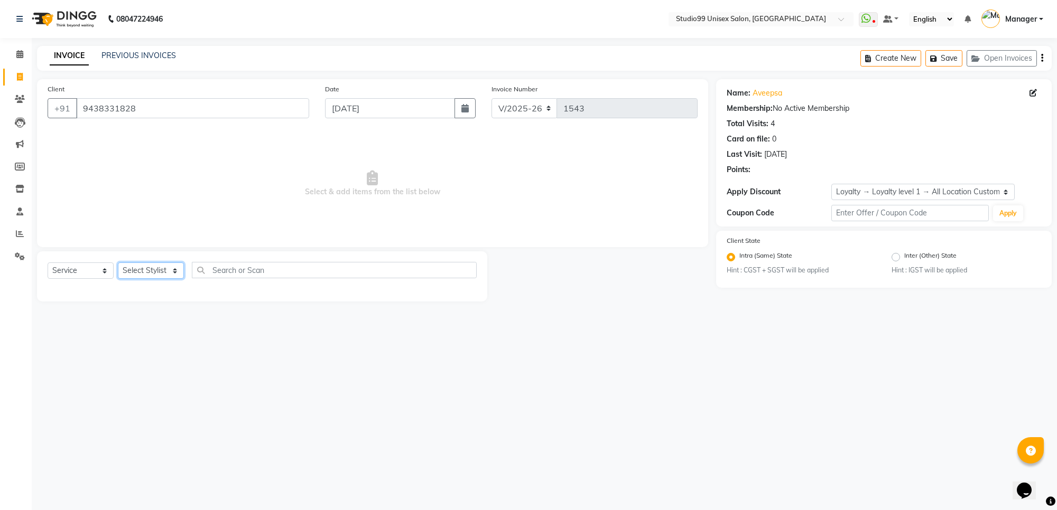
click at [151, 268] on select "Select Stylist Manager PRIYAA SAHIL Sanu SAPNA Vijay" at bounding box center [151, 271] width 66 height 16
select select "63732"
click at [118, 263] on select "Select Stylist Manager PRIYAA SAHIL Sanu SAPNA Vijay" at bounding box center [151, 271] width 66 height 16
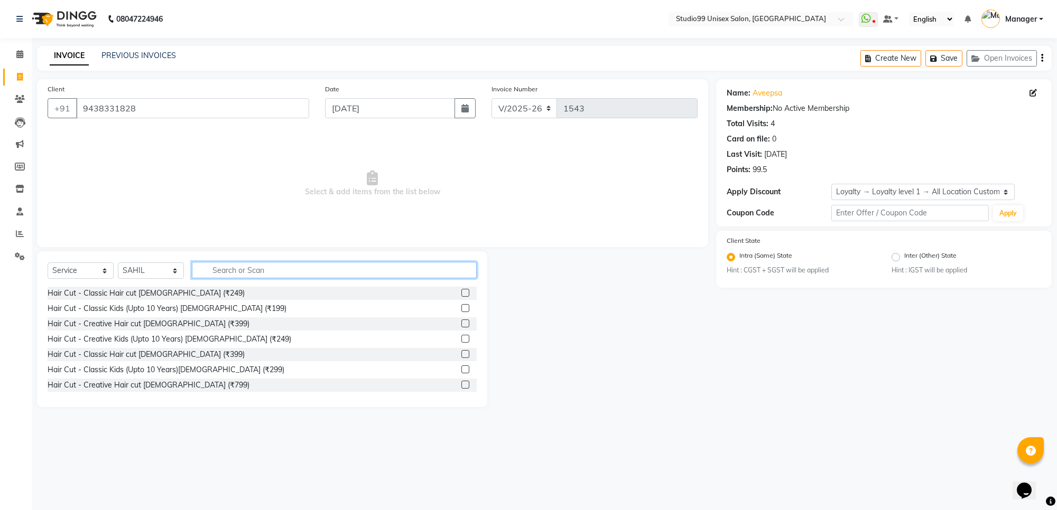
click at [265, 268] on input "text" at bounding box center [334, 270] width 285 height 16
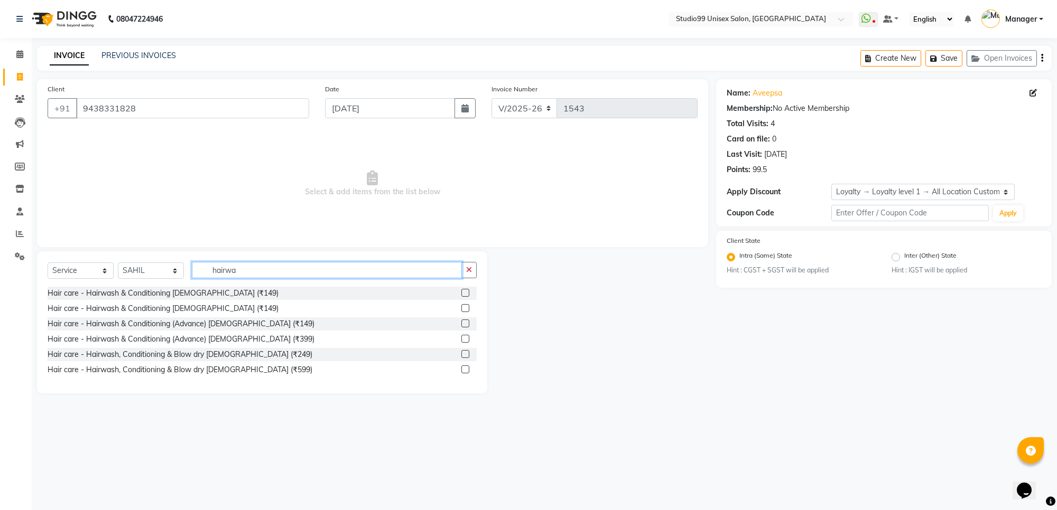
type input "hairwa"
click at [463, 337] on label at bounding box center [465, 339] width 8 height 8
click at [463, 337] on input "checkbox" at bounding box center [464, 339] width 7 height 7
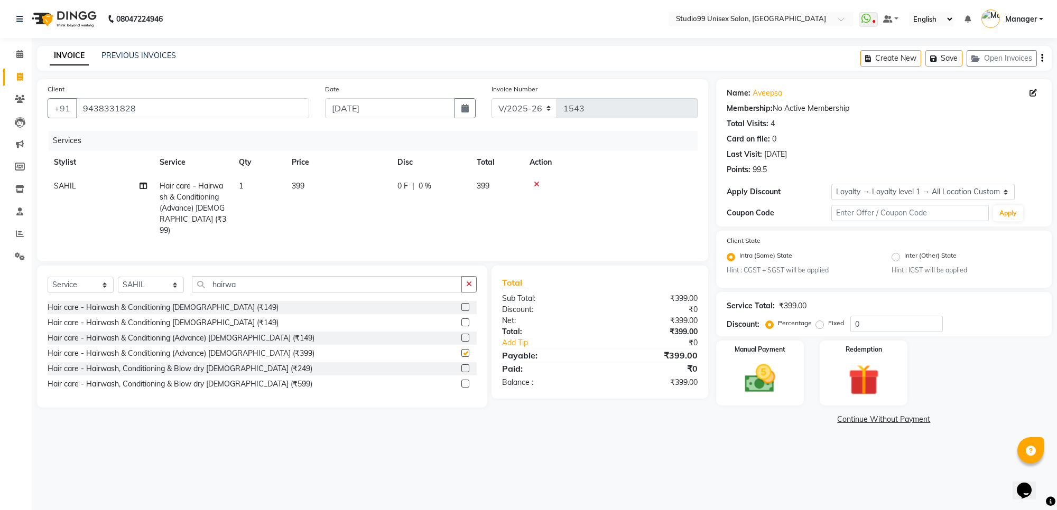
checkbox input "false"
click at [731, 386] on div "Manual Payment" at bounding box center [759, 373] width 91 height 67
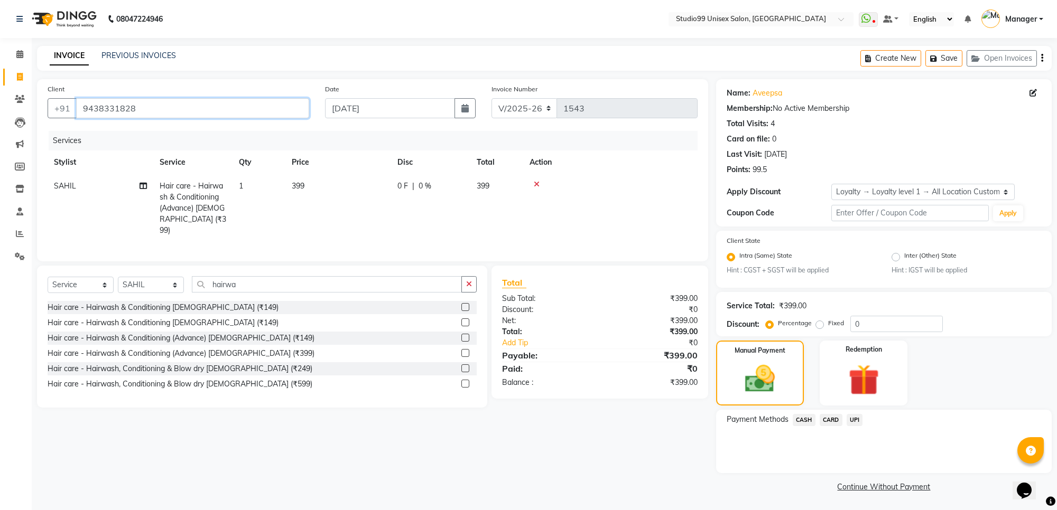
click at [142, 99] on input "9438331828" at bounding box center [192, 108] width 233 height 20
click at [854, 420] on span "UPI" at bounding box center [854, 420] width 16 height 12
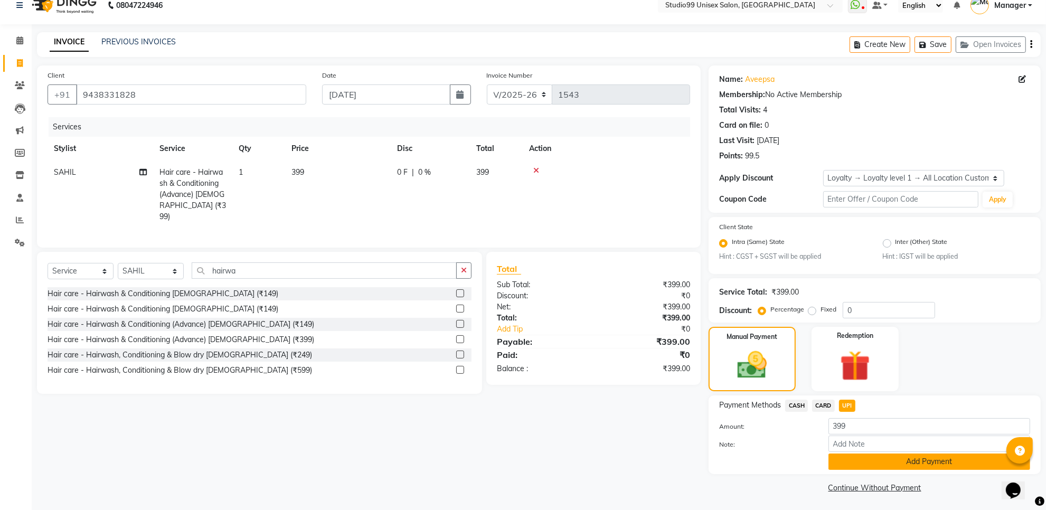
click at [926, 458] on button "Add Payment" at bounding box center [930, 462] width 202 height 16
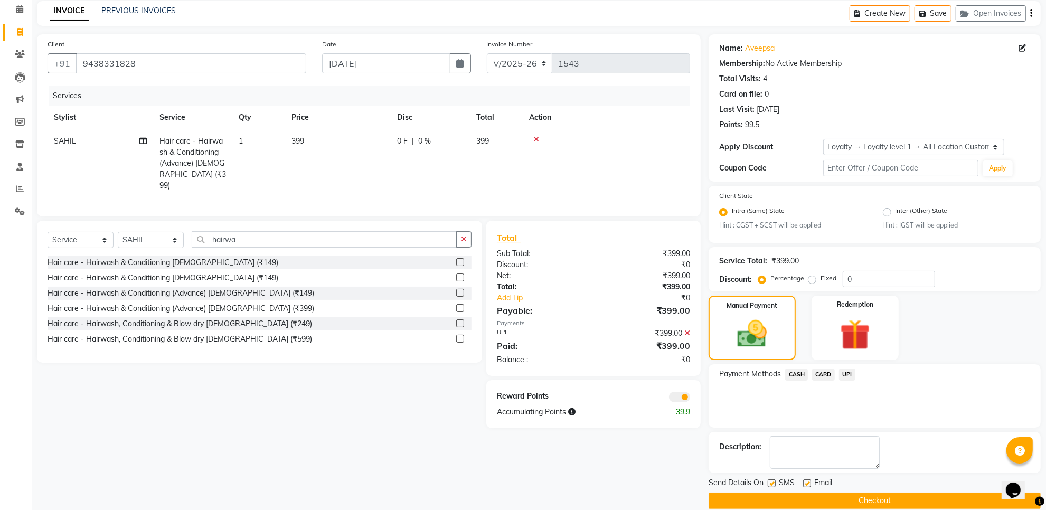
scroll to position [59, 0]
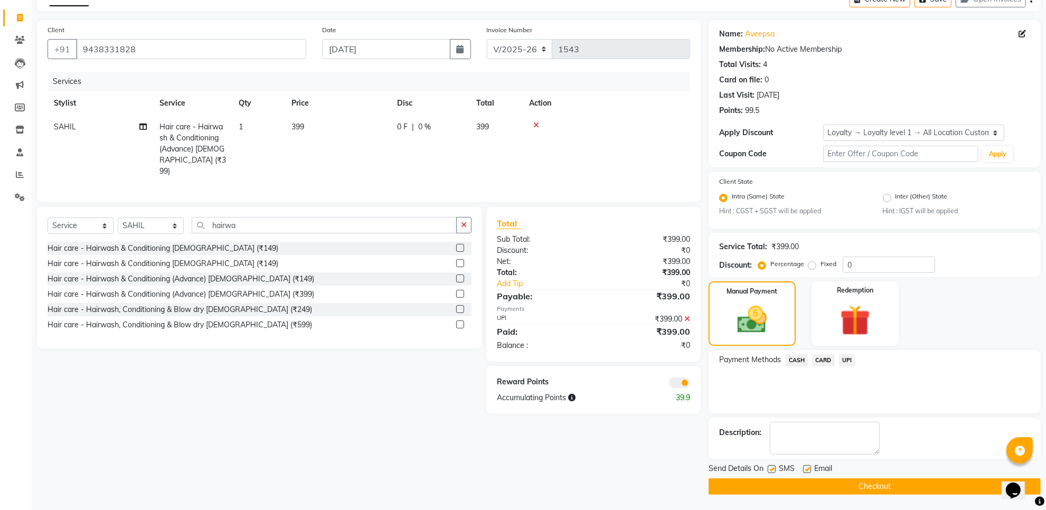
click at [887, 484] on button "Checkout" at bounding box center [875, 487] width 332 height 16
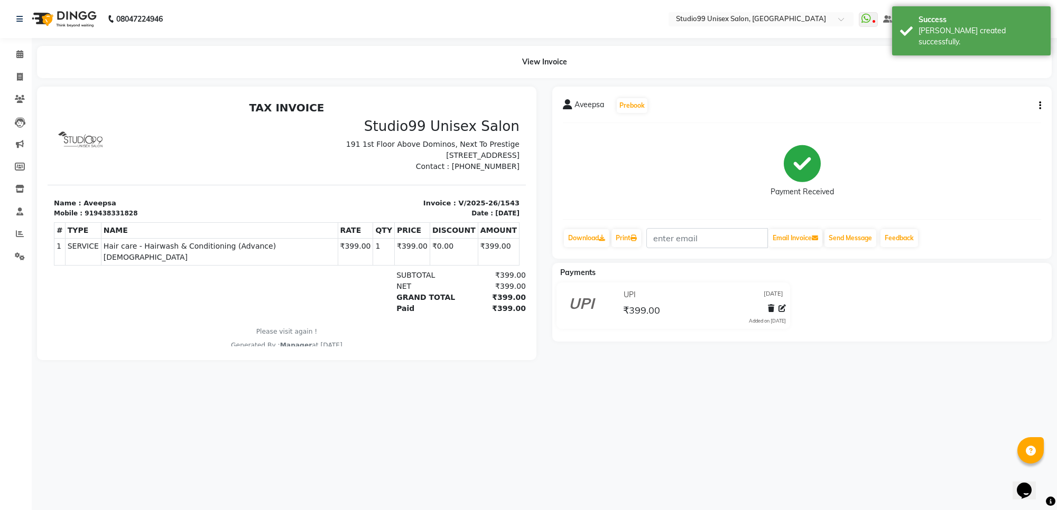
click at [214, 254] on span "Hair care - Hairwash & Conditioning (Advance) Female" at bounding box center [220, 252] width 232 height 22
drag, startPoint x: 214, startPoint y: 254, endPoint x: 317, endPoint y: 305, distance: 115.1
click at [215, 255] on span "Hair care - Hairwash & Conditioning (Advance) Female" at bounding box center [220, 252] width 232 height 22
click at [437, 302] on div "GRAND TOTAL" at bounding box center [424, 297] width 68 height 11
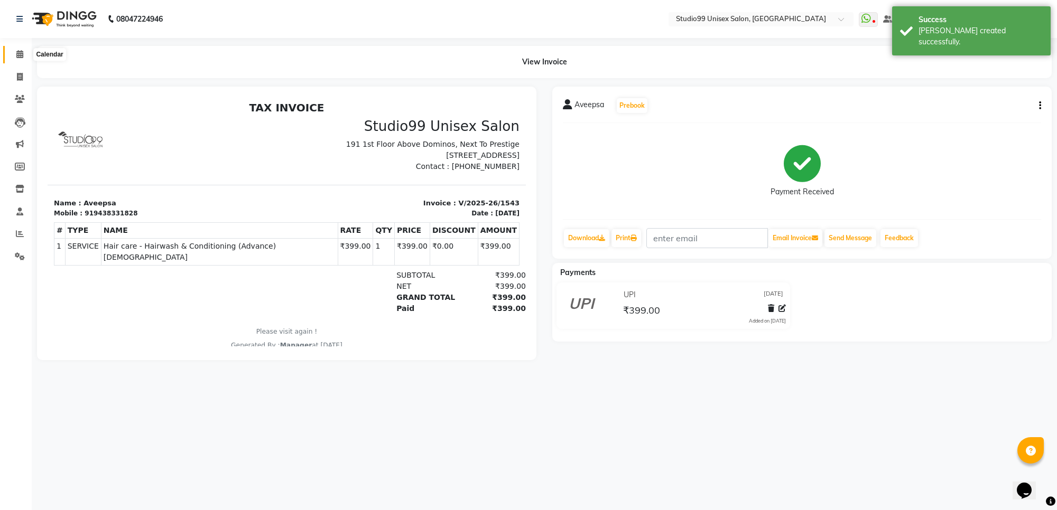
click at [16, 51] on icon at bounding box center [19, 54] width 7 height 8
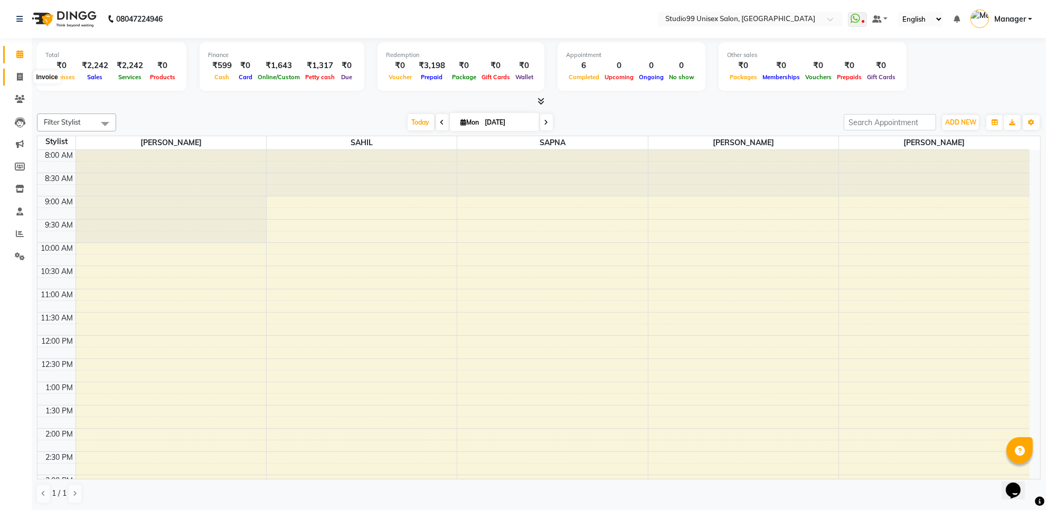
click at [16, 72] on span at bounding box center [20, 77] width 18 height 12
select select "7323"
select select "service"
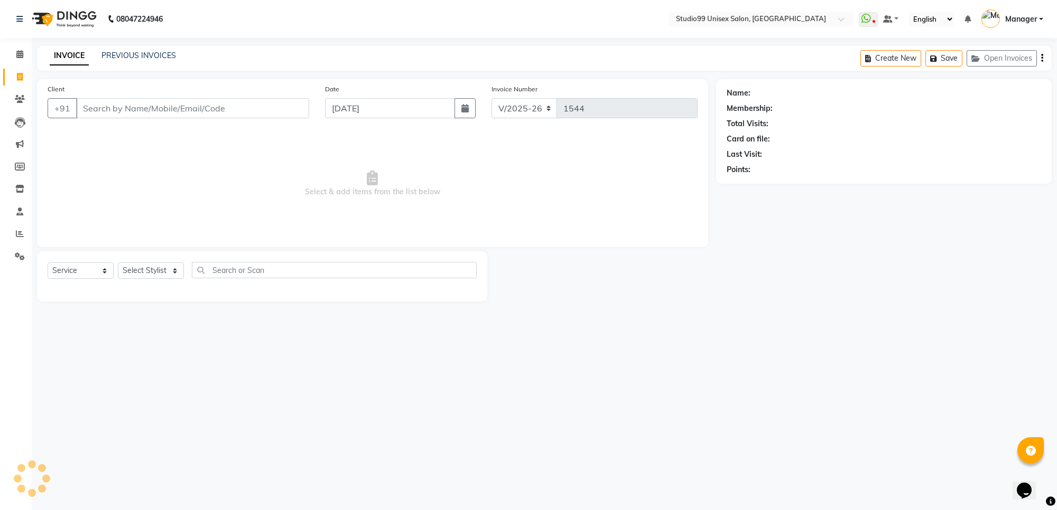
click at [148, 259] on div "Select Service Product Membership Package Voucher Prepaid Gift Card Select Styl…" at bounding box center [262, 276] width 450 height 50
click at [149, 265] on select "Select Stylist Manager PRIYAA SAHIL Sanu SAPNA Vijay" at bounding box center [151, 271] width 66 height 16
select select "63733"
click at [118, 263] on select "Select Stylist Manager PRIYAA SAHIL Sanu SAPNA Vijay" at bounding box center [151, 271] width 66 height 16
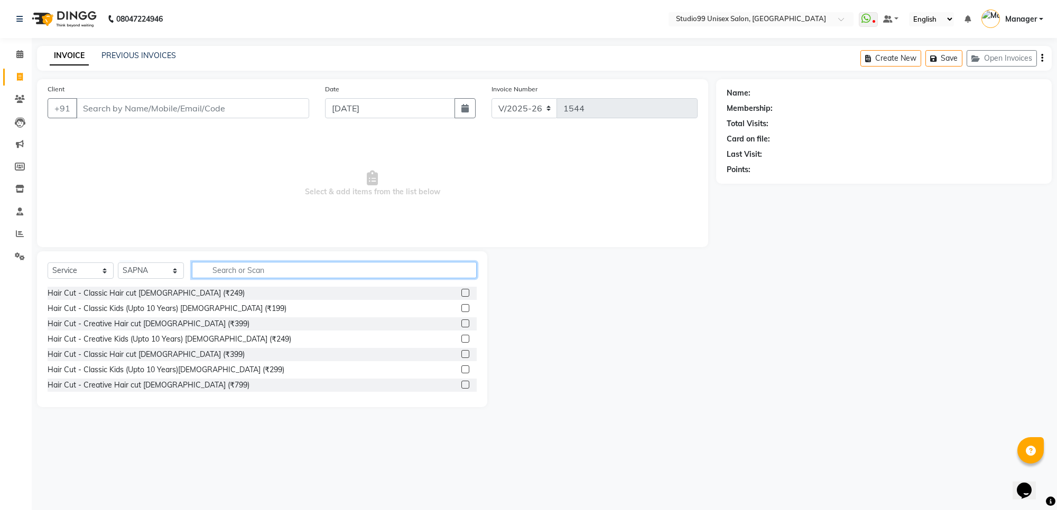
click at [228, 266] on input "text" at bounding box center [334, 270] width 285 height 16
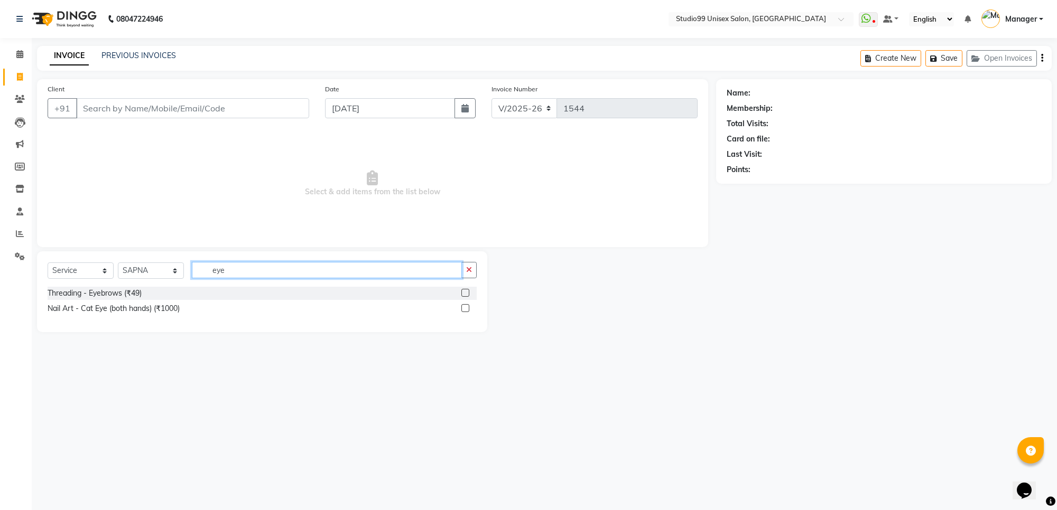
type input "eye"
click at [464, 297] on div at bounding box center [464, 294] width 7 height 11
click at [464, 294] on label at bounding box center [465, 293] width 8 height 8
click at [464, 294] on input "checkbox" at bounding box center [464, 293] width 7 height 7
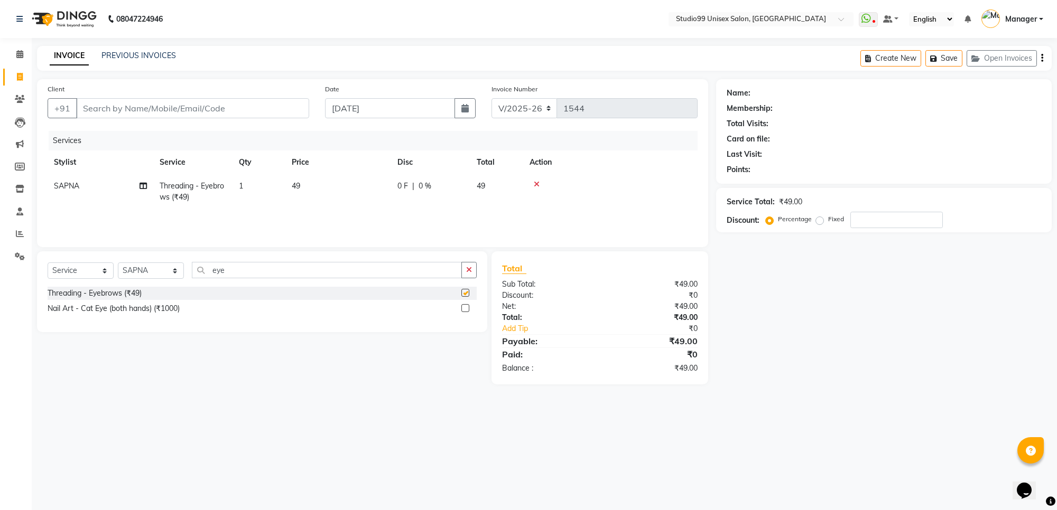
checkbox input "false"
click at [238, 191] on td "1" at bounding box center [258, 191] width 53 height 35
select select "63733"
click at [331, 186] on td "1" at bounding box center [308, 196] width 53 height 45
click at [304, 186] on input "1" at bounding box center [308, 189] width 40 height 16
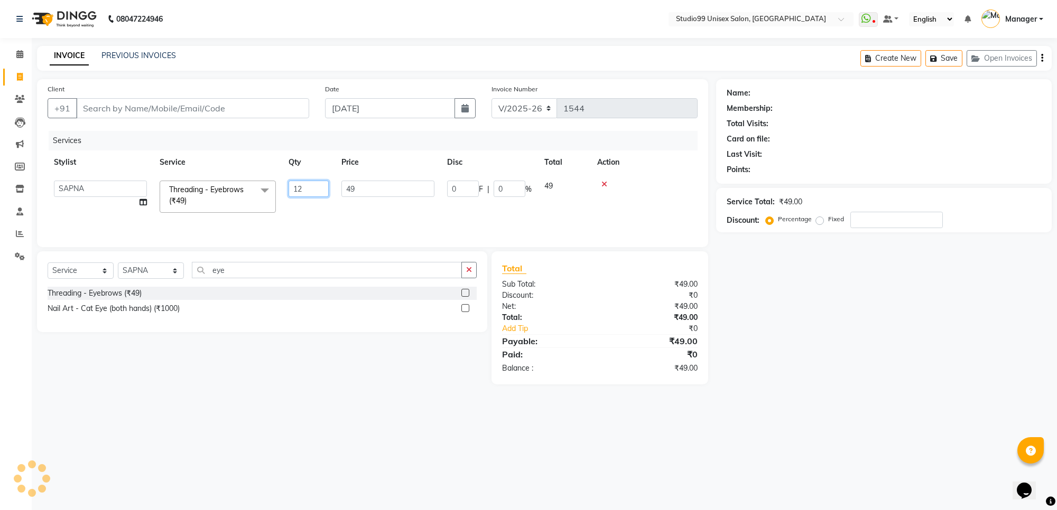
type input "1"
type input "2"
click at [254, 422] on div "08047224946 Select Location × Studio99 Unisex Salon, Jindal City WhatsApp Statu…" at bounding box center [528, 255] width 1057 height 510
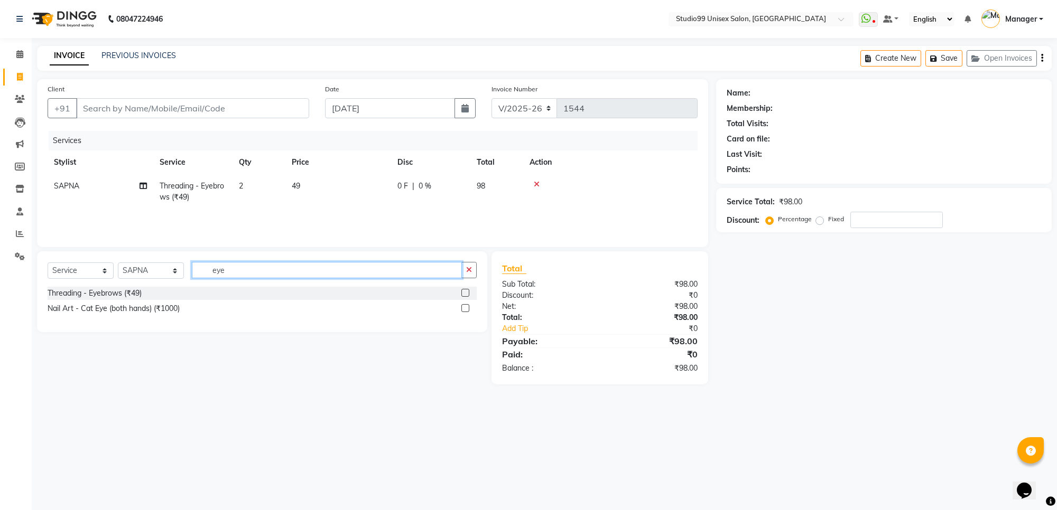
click at [230, 265] on input "eye" at bounding box center [327, 270] width 270 height 16
type input "upper"
click at [468, 294] on label at bounding box center [465, 293] width 8 height 8
click at [468, 294] on input "checkbox" at bounding box center [464, 293] width 7 height 7
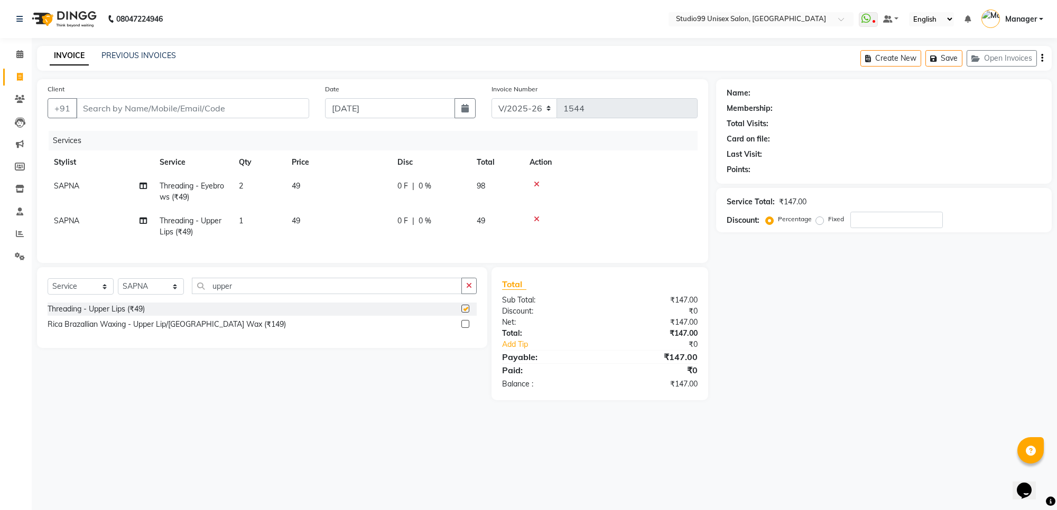
checkbox input "false"
click at [249, 225] on td "1" at bounding box center [258, 226] width 53 height 35
select select "63733"
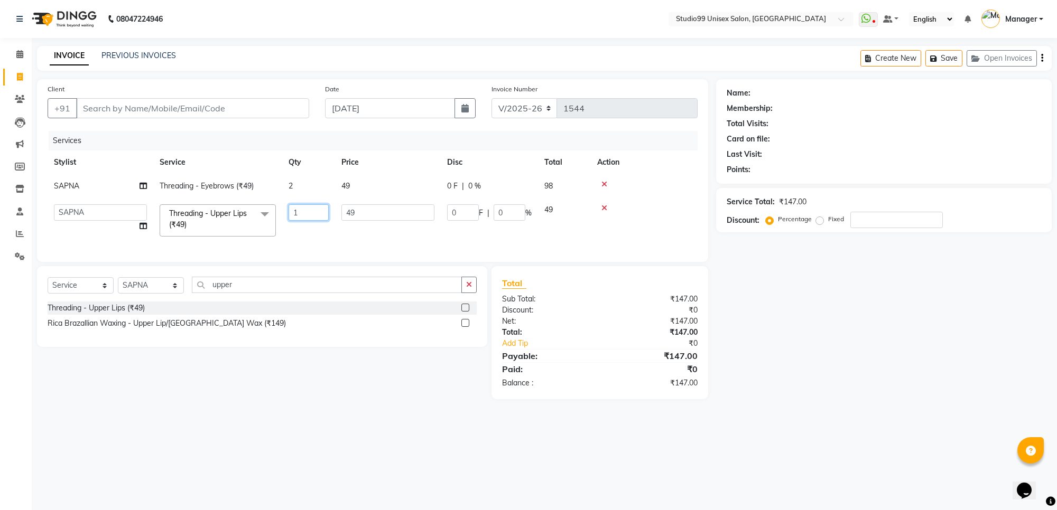
click at [292, 215] on input "1" at bounding box center [308, 212] width 40 height 16
click at [307, 216] on input "1" at bounding box center [308, 212] width 40 height 16
type input "2"
click at [401, 427] on div "08047224946 Select Location × Studio99 Unisex Salon, Jindal City WhatsApp Statu…" at bounding box center [528, 255] width 1057 height 510
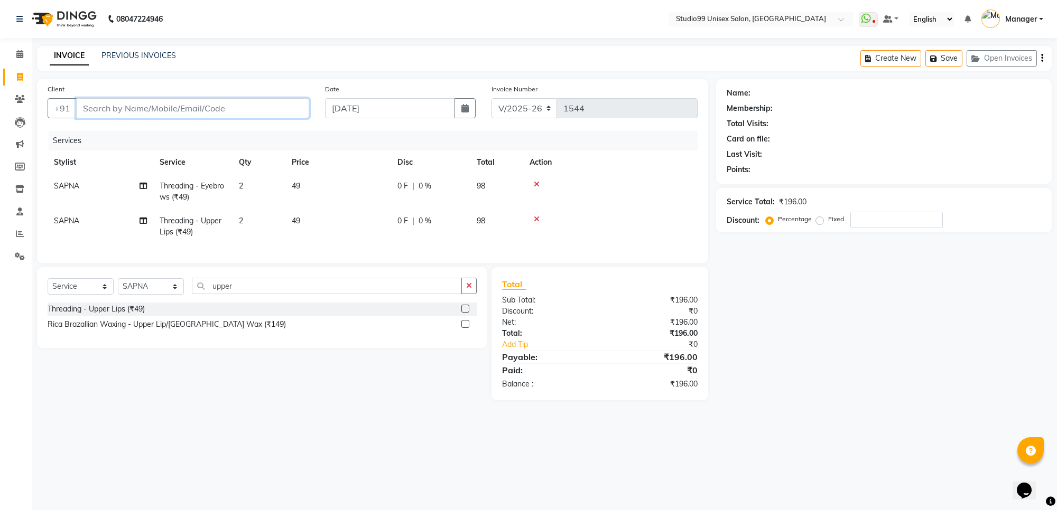
click at [167, 107] on input "Client" at bounding box center [192, 108] width 233 height 20
type input "7"
type input "0"
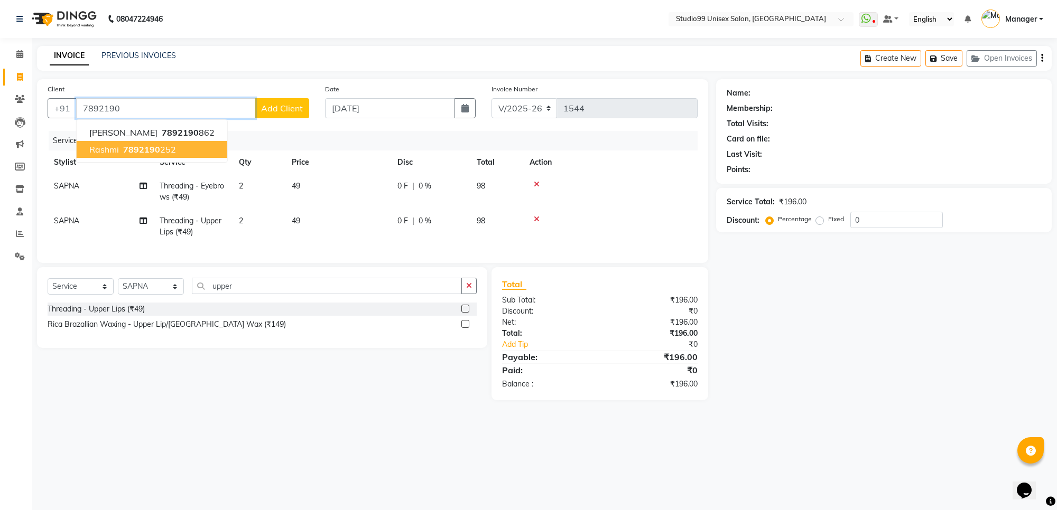
click at [165, 154] on ngb-highlight "7892190 252" at bounding box center [148, 149] width 55 height 11
type input "7892190252"
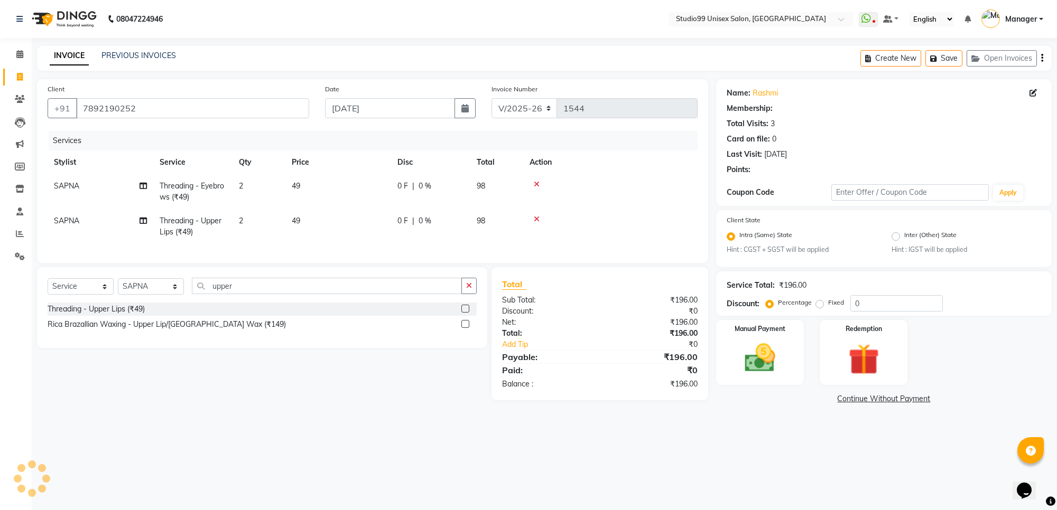
select select "1: Object"
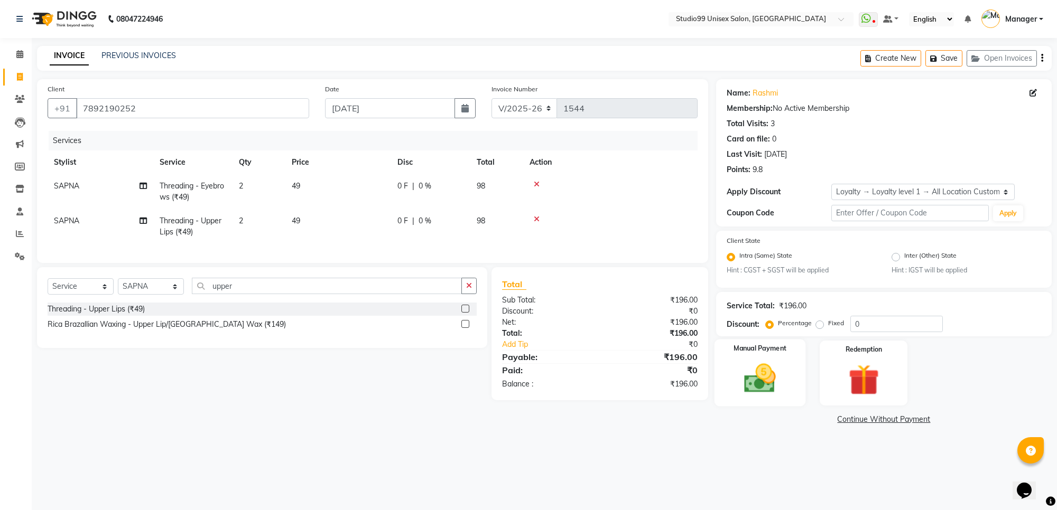
click at [740, 371] on img at bounding box center [760, 378] width 52 height 37
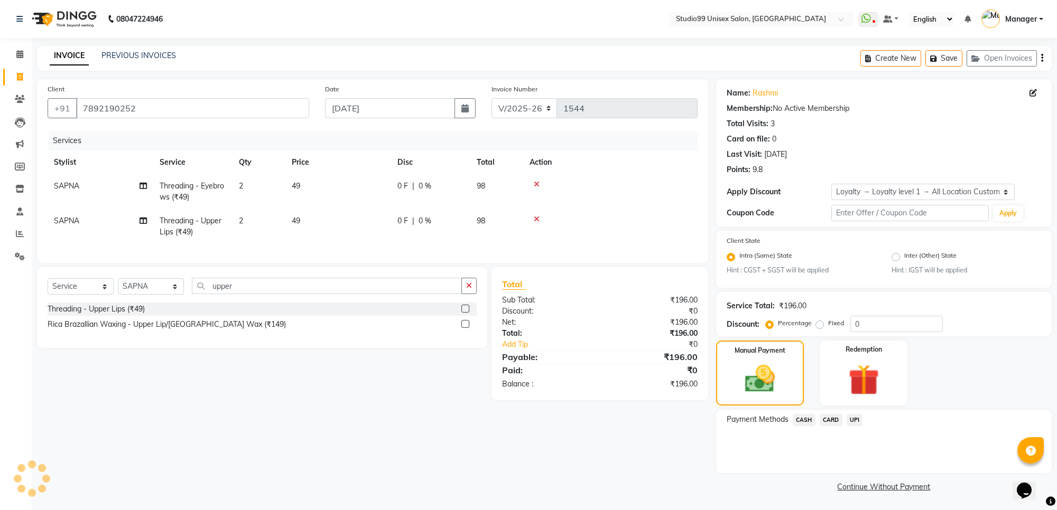
click at [856, 422] on span "UPI" at bounding box center [854, 420] width 16 height 12
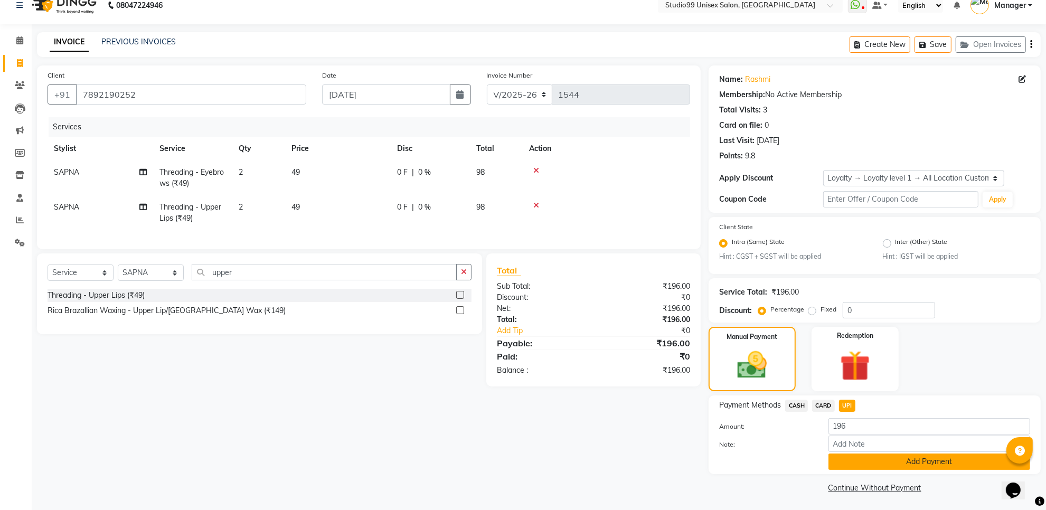
click at [927, 465] on button "Add Payment" at bounding box center [930, 462] width 202 height 16
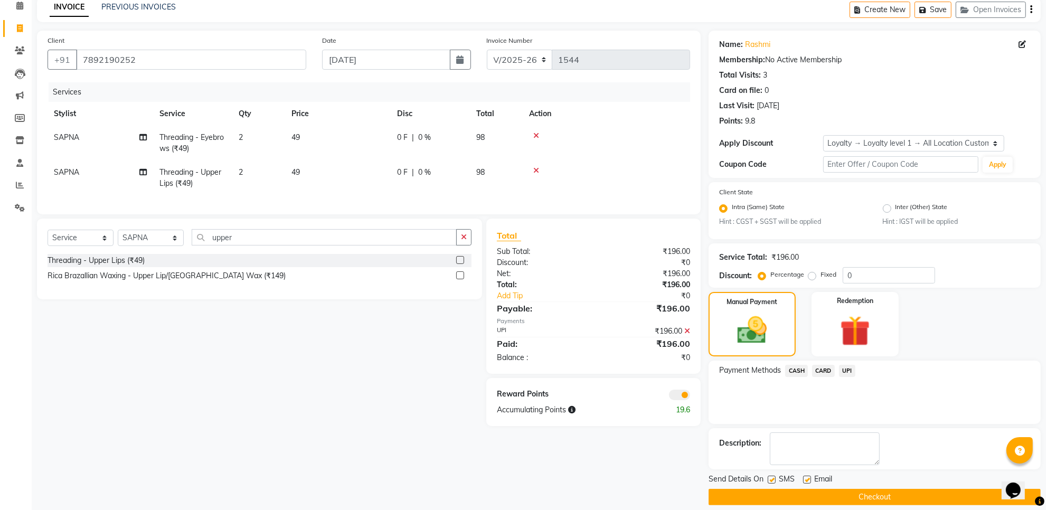
scroll to position [59, 0]
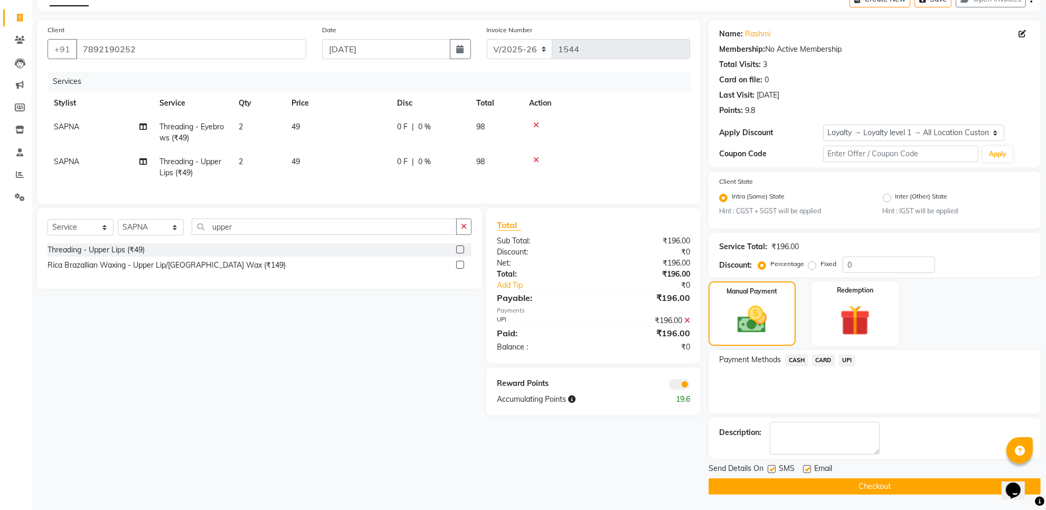
click at [812, 487] on button "Checkout" at bounding box center [875, 487] width 332 height 16
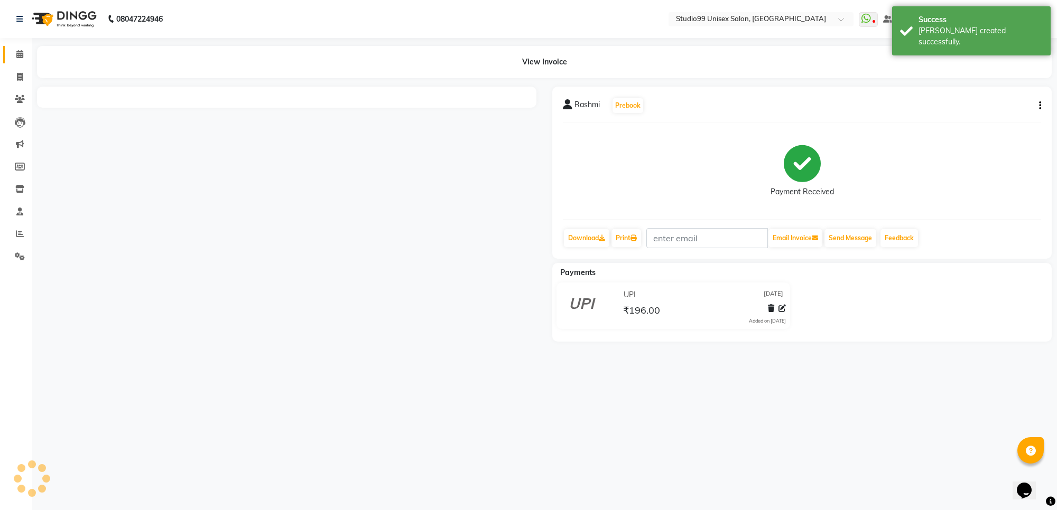
click at [17, 46] on link "Calendar" at bounding box center [15, 54] width 25 height 17
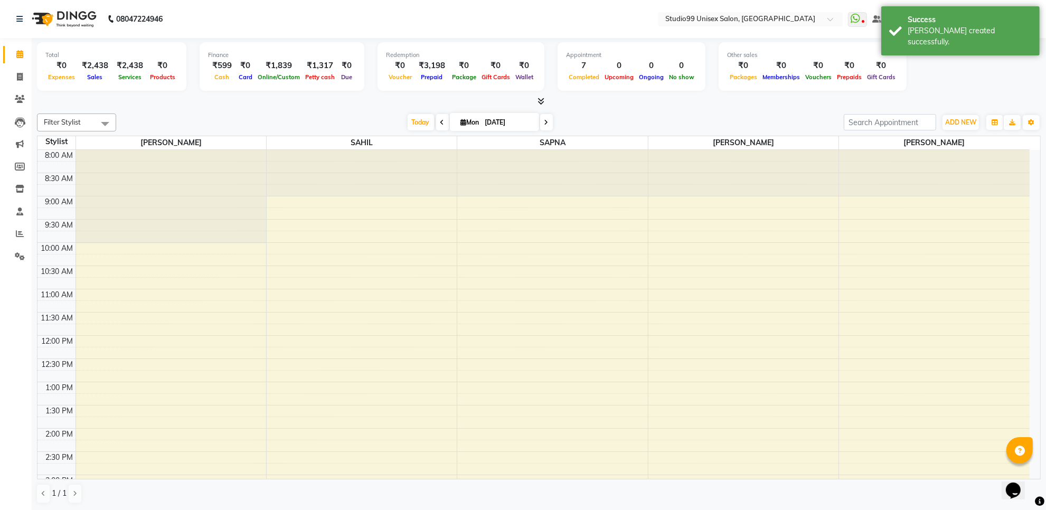
click at [91, 57] on div "Total" at bounding box center [111, 55] width 133 height 9
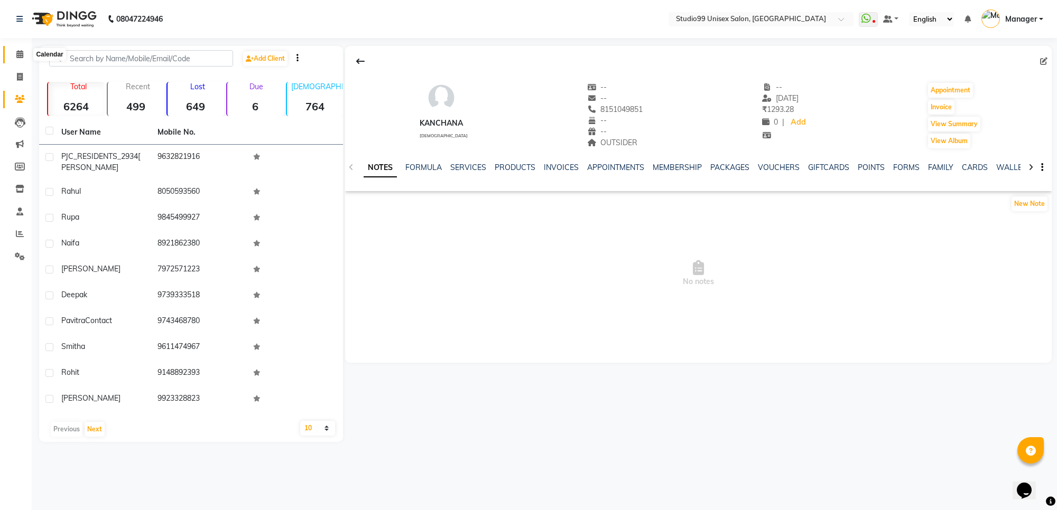
click at [23, 52] on span at bounding box center [20, 55] width 18 height 12
